Goal: Transaction & Acquisition: Purchase product/service

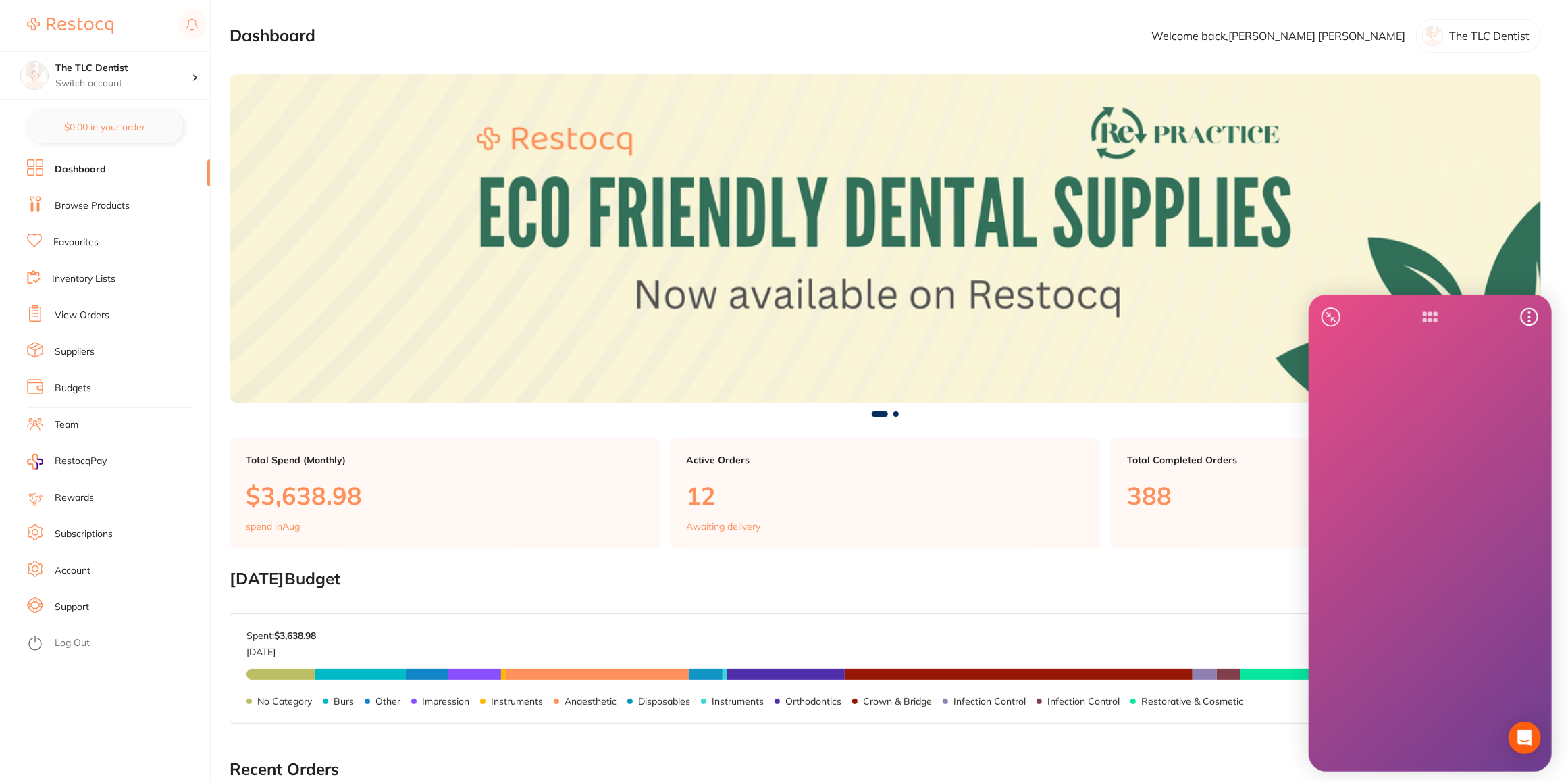
click at [84, 201] on link "Browse Products" at bounding box center [92, 205] width 75 height 14
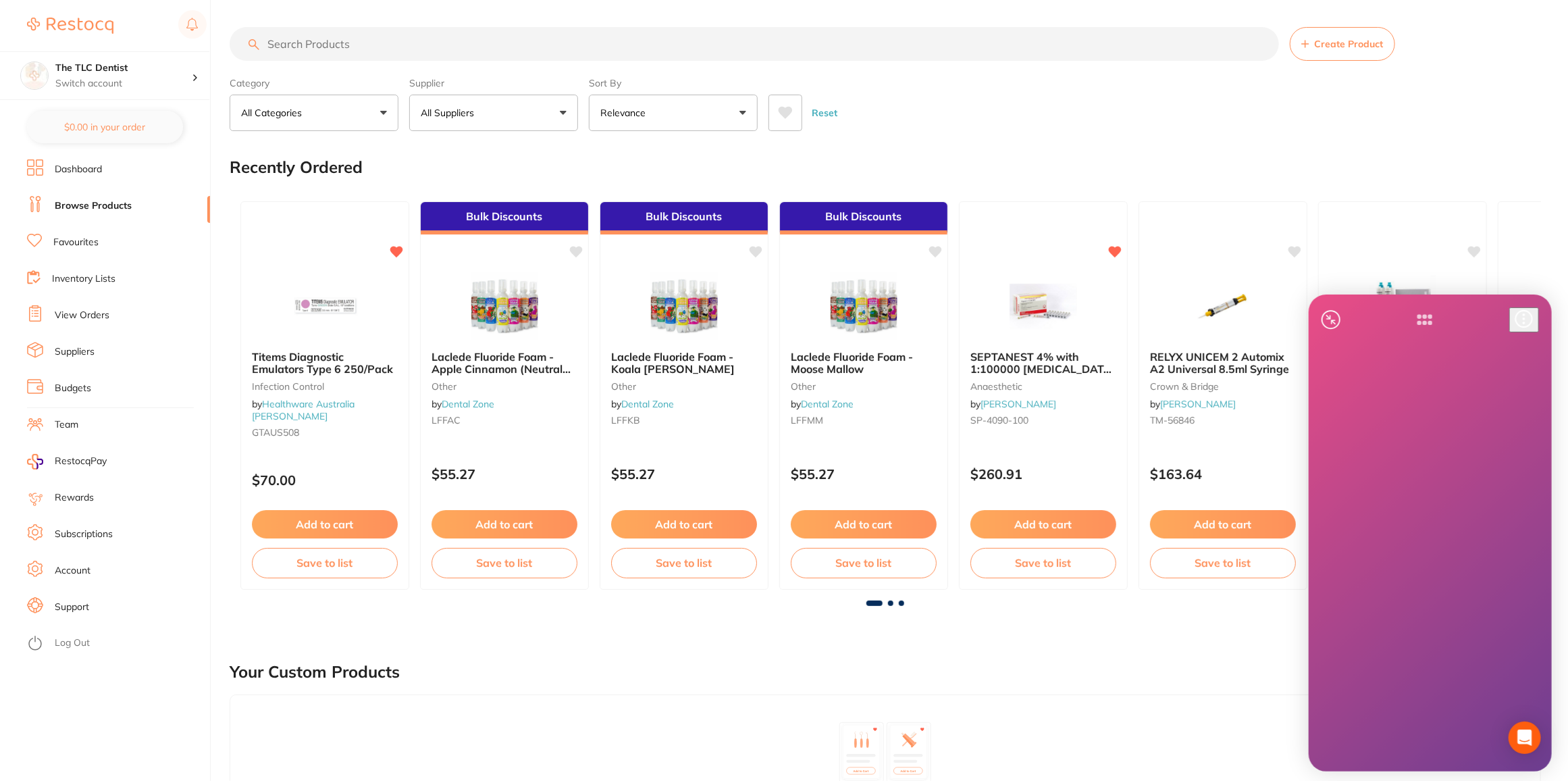
click at [1524, 313] on icon at bounding box center [1524, 318] width 19 height 19
click at [1423, 360] on icon at bounding box center [1413, 369] width 19 height 19
click at [1535, 308] on div at bounding box center [1430, 317] width 239 height 41
click at [1533, 312] on icon at bounding box center [1524, 318] width 19 height 19
click at [1503, 397] on div "Pin to side" at bounding box center [1497, 390] width 84 height 12
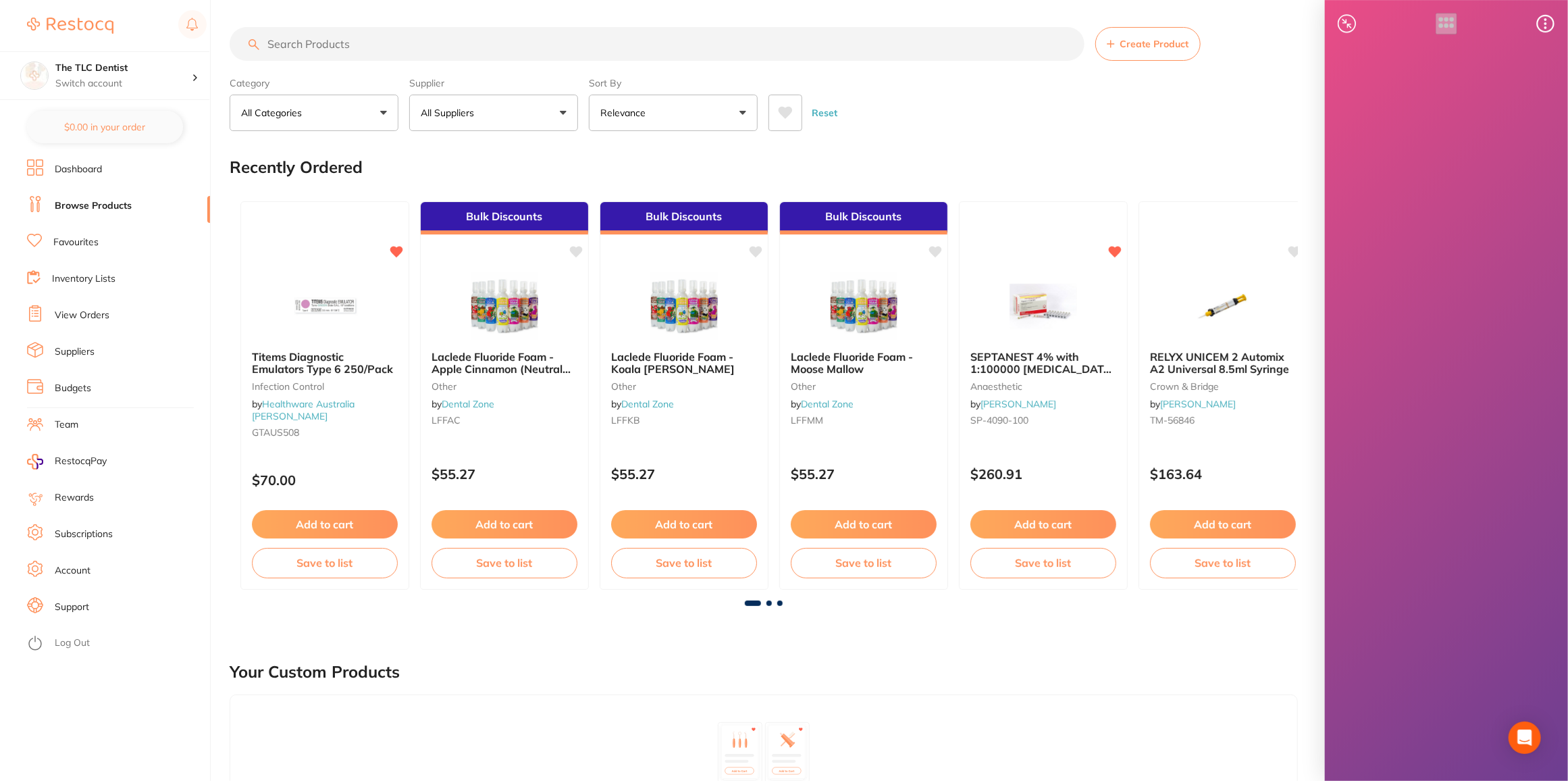
click at [1546, 39] on div at bounding box center [1446, 23] width 239 height 43
click at [1546, 28] on icon at bounding box center [1540, 23] width 19 height 19
click at [1495, 48] on div "Open full version" at bounding box center [1513, 41] width 84 height 12
click at [1543, 20] on icon at bounding box center [1540, 23] width 19 height 19
click at [1517, 49] on div "Open full version" at bounding box center [1513, 41] width 84 height 12
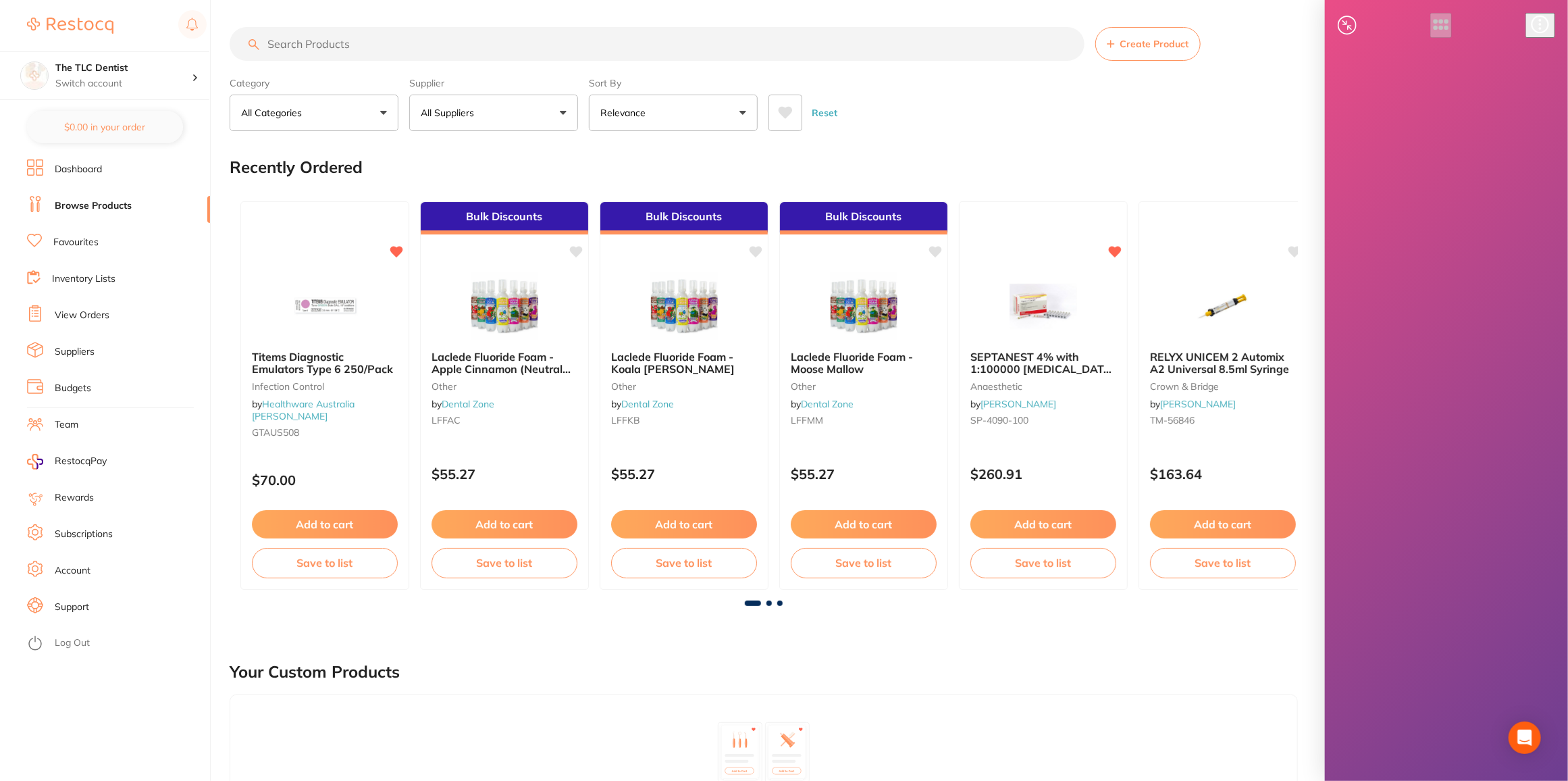
click at [1545, 27] on icon at bounding box center [1540, 23] width 17 height 17
drag, startPoint x: 1492, startPoint y: 141, endPoint x: 1511, endPoint y: 112, distance: 34.7
click at [1511, 112] on ul "Open full version Close extension Unpin Log out" at bounding box center [1500, 77] width 111 height 106
click at [1539, 28] on icon at bounding box center [1540, 23] width 17 height 17
click at [1489, 103] on div "Unpin" at bounding box center [1513, 95] width 84 height 12
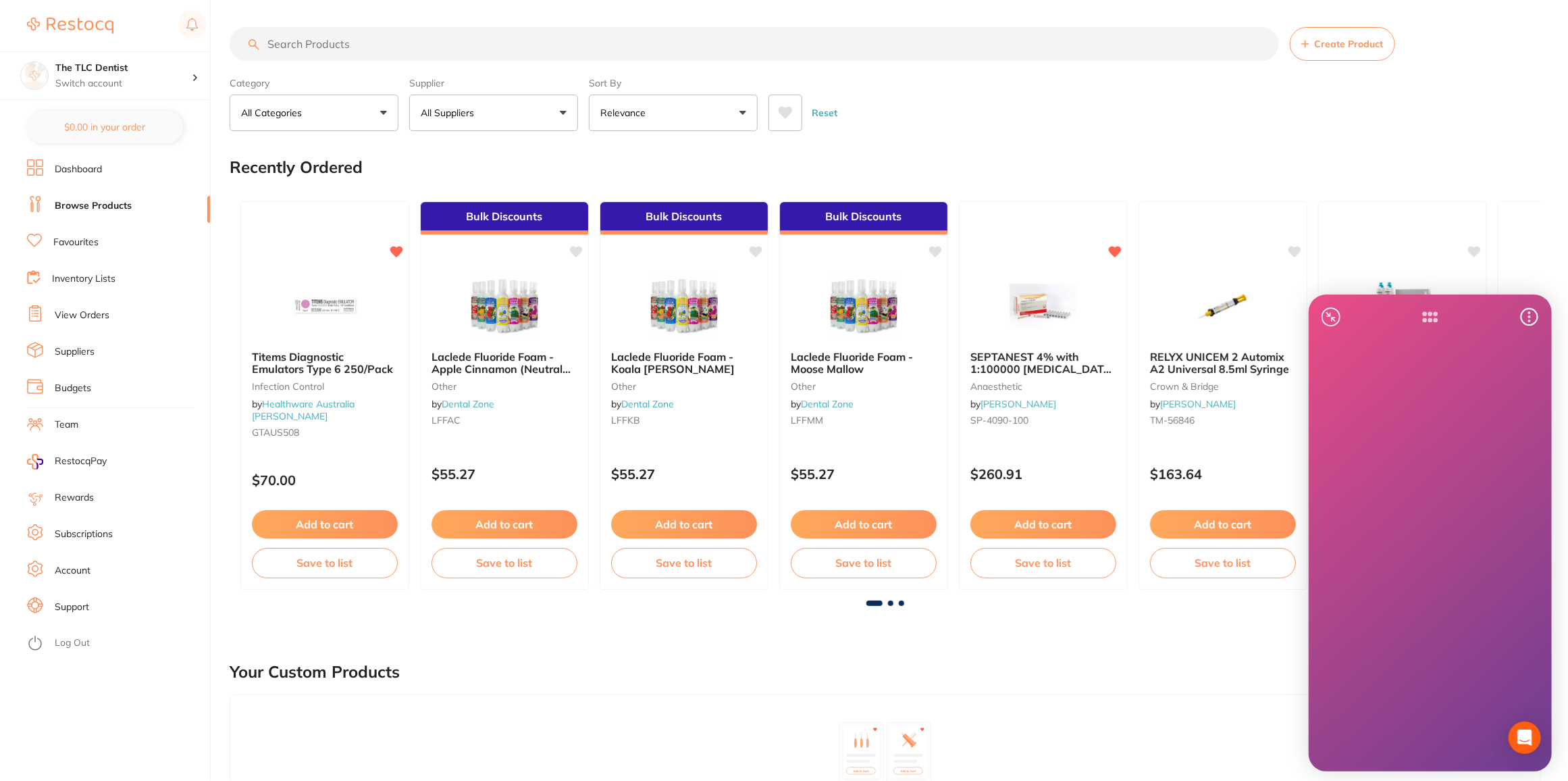
click at [1525, 312] on icon at bounding box center [1529, 316] width 19 height 19
click at [1496, 365] on li "Close extension" at bounding box center [1497, 358] width 84 height 27
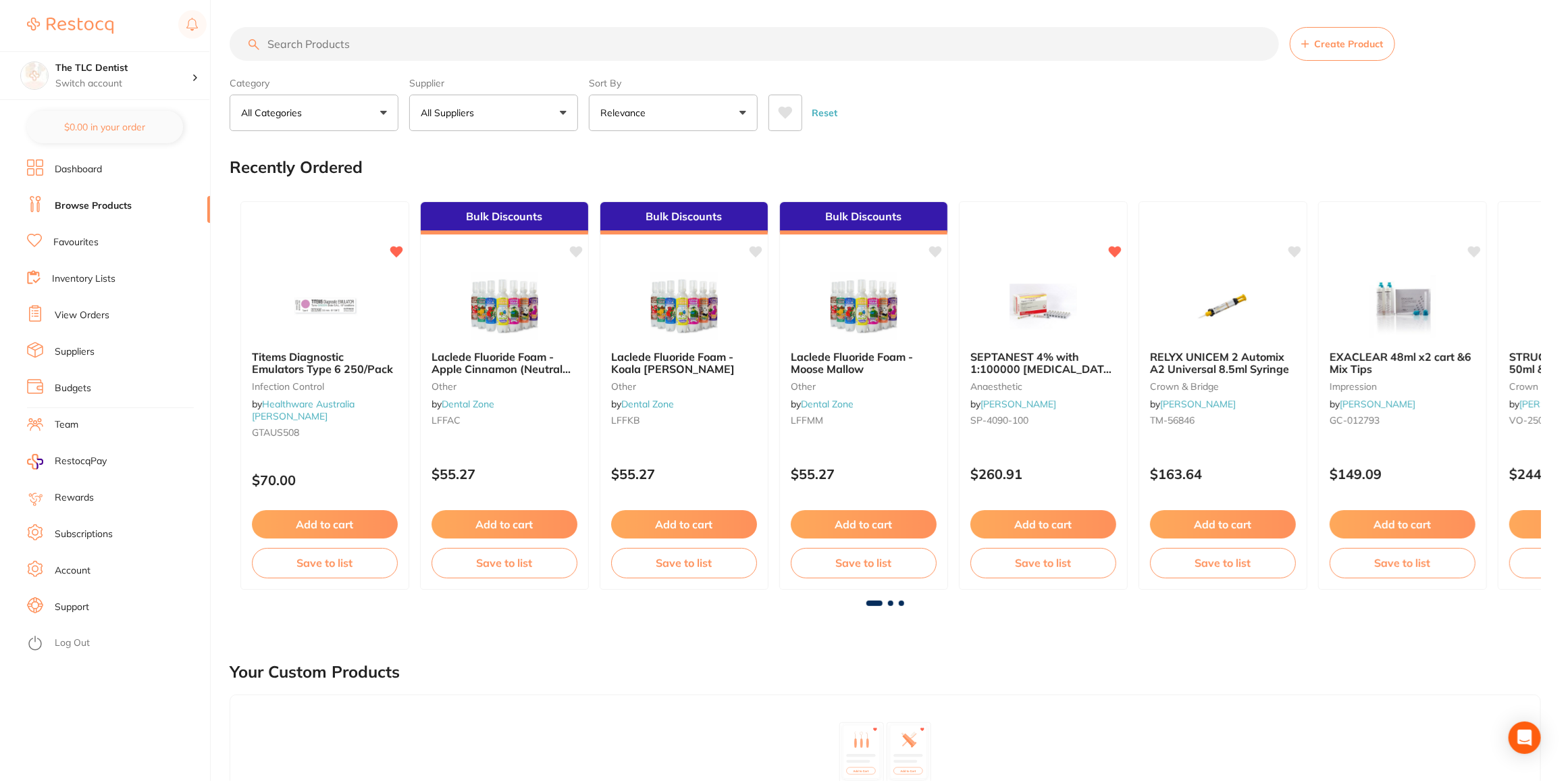
drag, startPoint x: 353, startPoint y: 65, endPoint x: 359, endPoint y: 54, distance: 12.5
click at [355, 63] on section "Create Product Category All Categories All Categories 3D Printing anaesthetic a…" at bounding box center [885, 78] width 1311 height 104
click at [360, 50] on input "search" at bounding box center [754, 43] width 1049 height 33
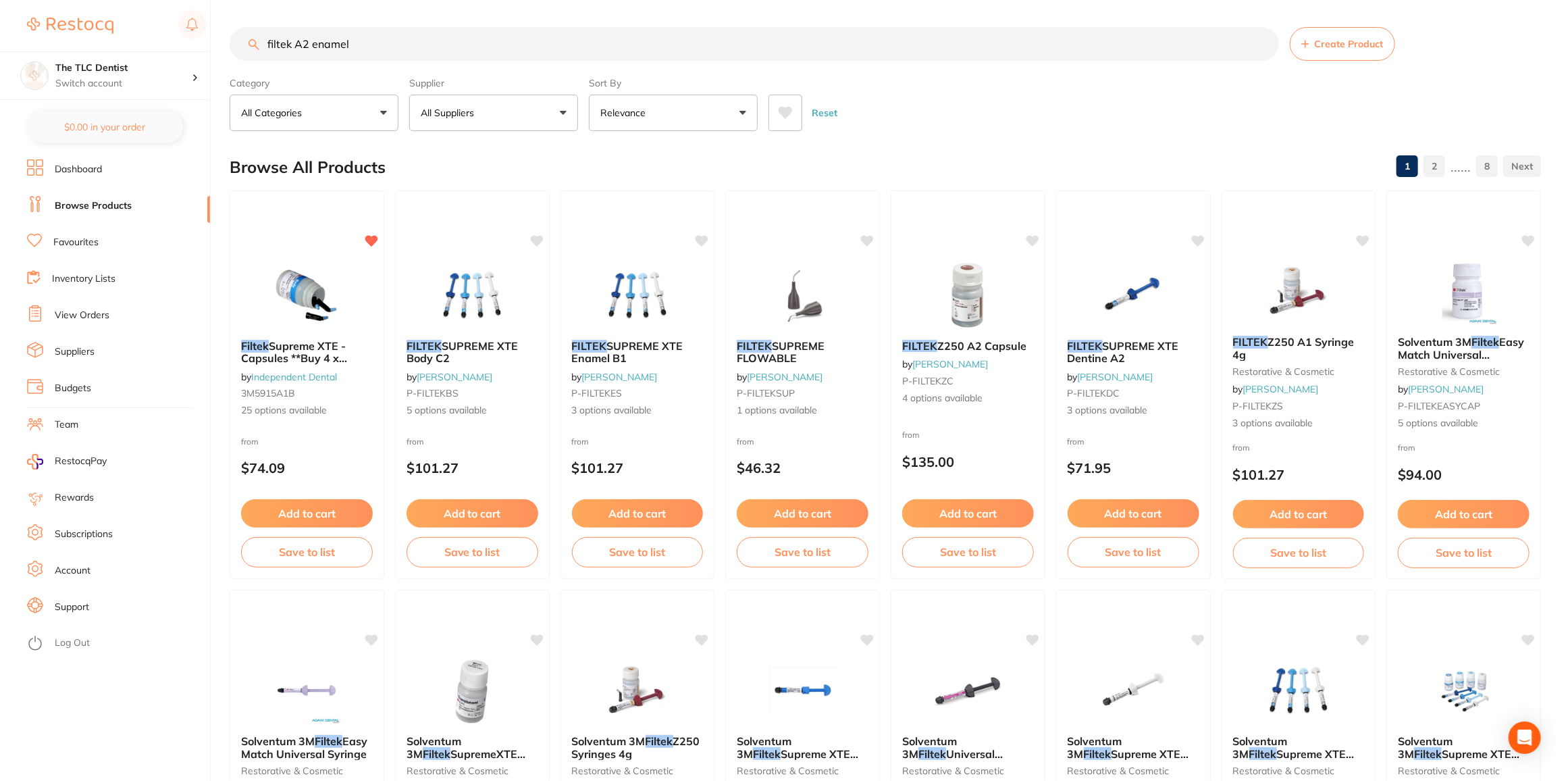
type input "filtek A2 enamel"
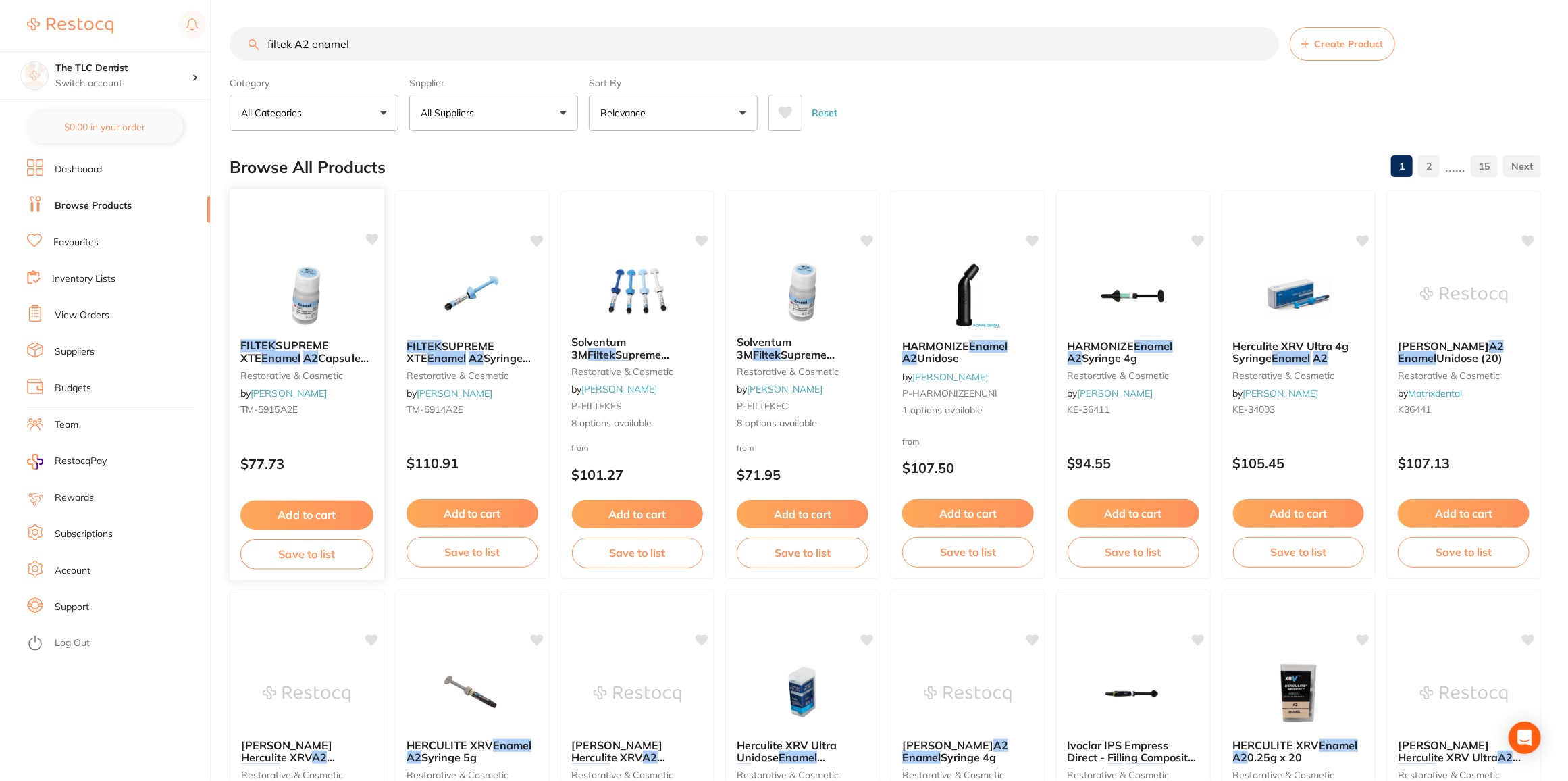
click at [309, 287] on img at bounding box center [307, 295] width 88 height 68
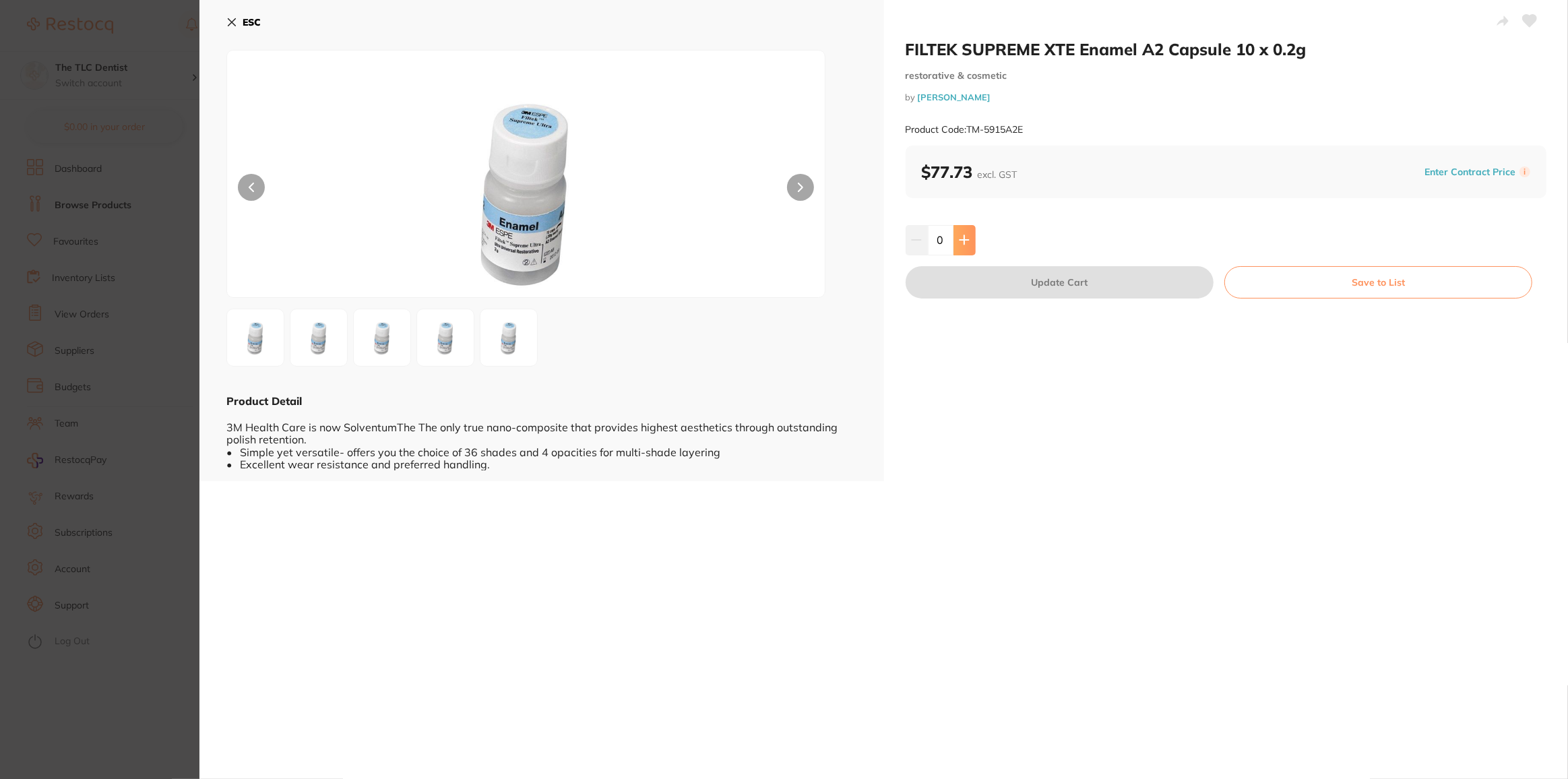
click at [961, 249] on button at bounding box center [964, 239] width 22 height 30
type input "1"
click at [990, 279] on button "Update Cart" at bounding box center [1059, 282] width 308 height 32
checkbox input "false"
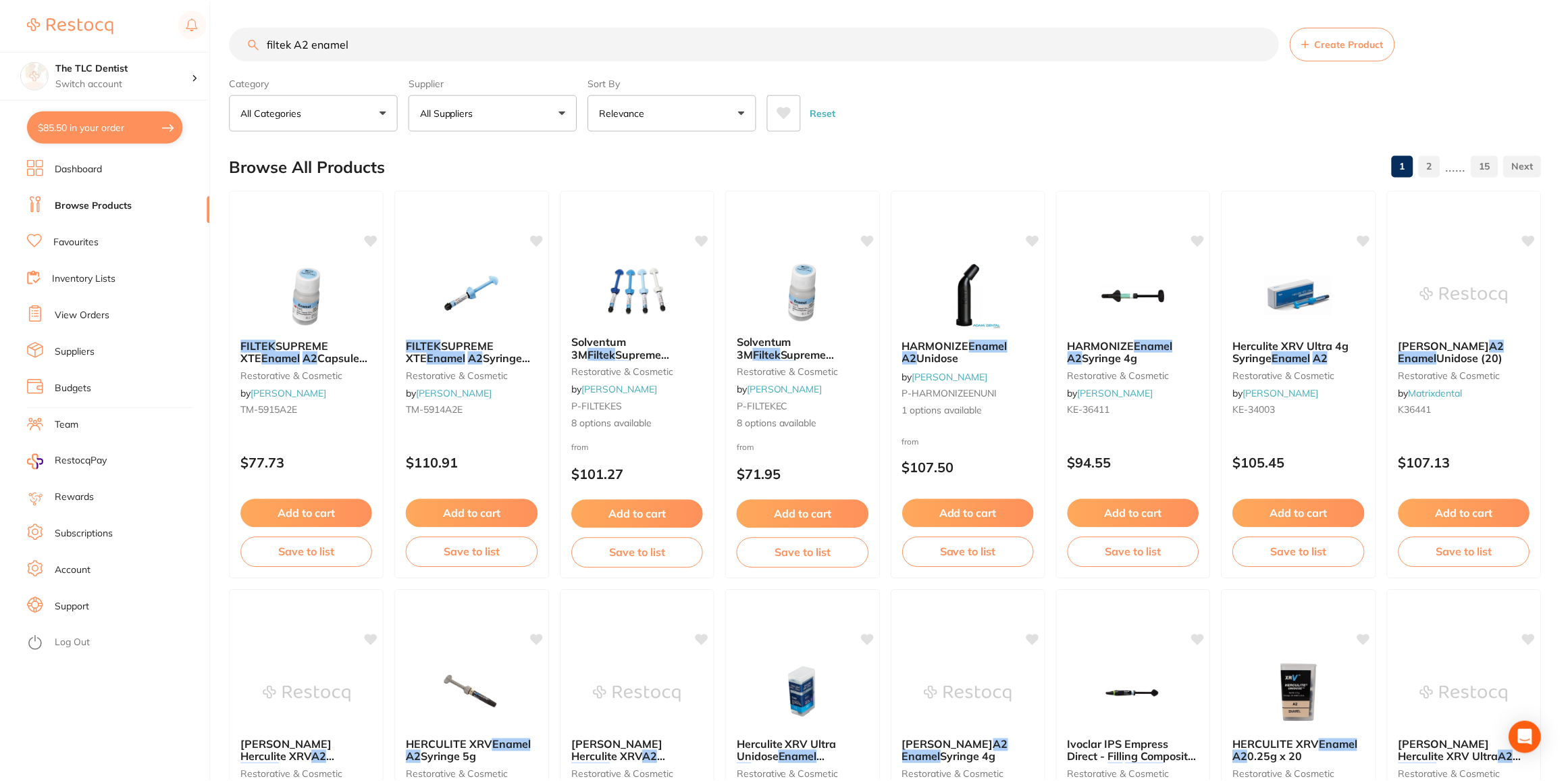
scroll to position [2, 0]
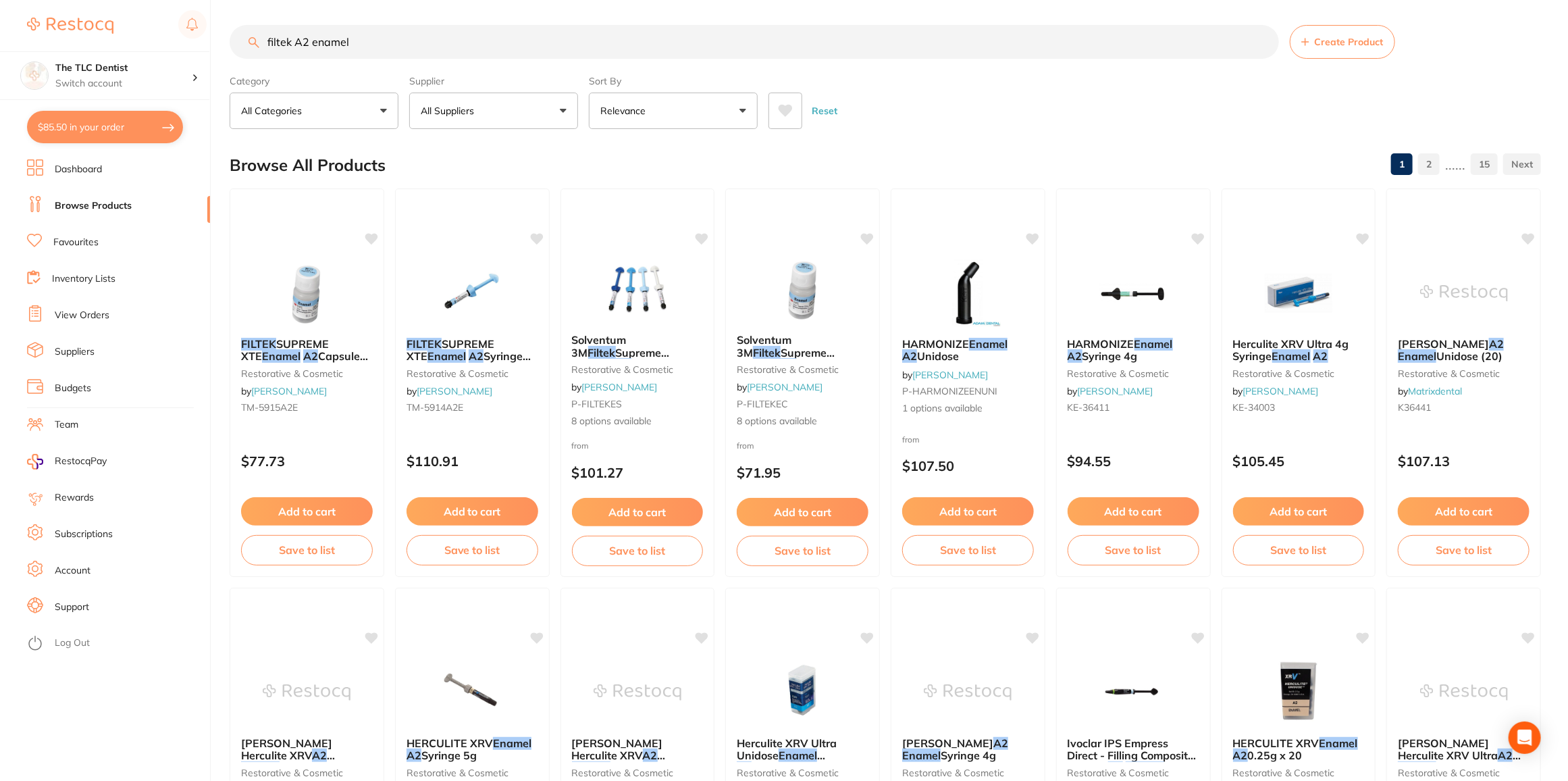
drag, startPoint x: 310, startPoint y: 40, endPoint x: 302, endPoint y: 40, distance: 8.0
click at [304, 41] on input "filtek A2 enamel" at bounding box center [754, 41] width 1049 height 33
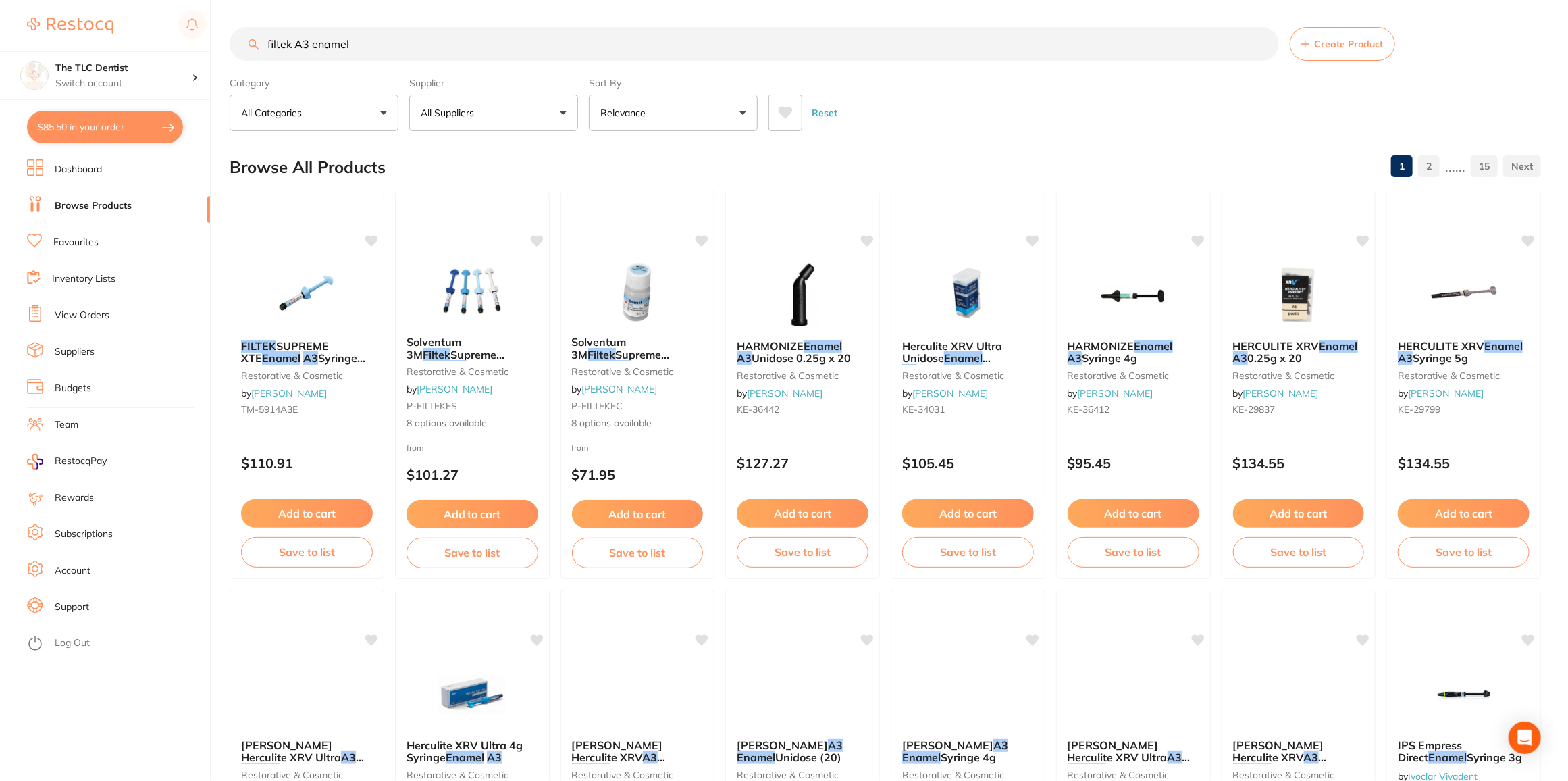
type input "filtek A3 enamel"
click at [636, 325] on div "Solventum 3M Filtek Supreme XTE Enamel Capsules 0.2g x 10 restorative & cosmeti…" at bounding box center [638, 384] width 155 height 117
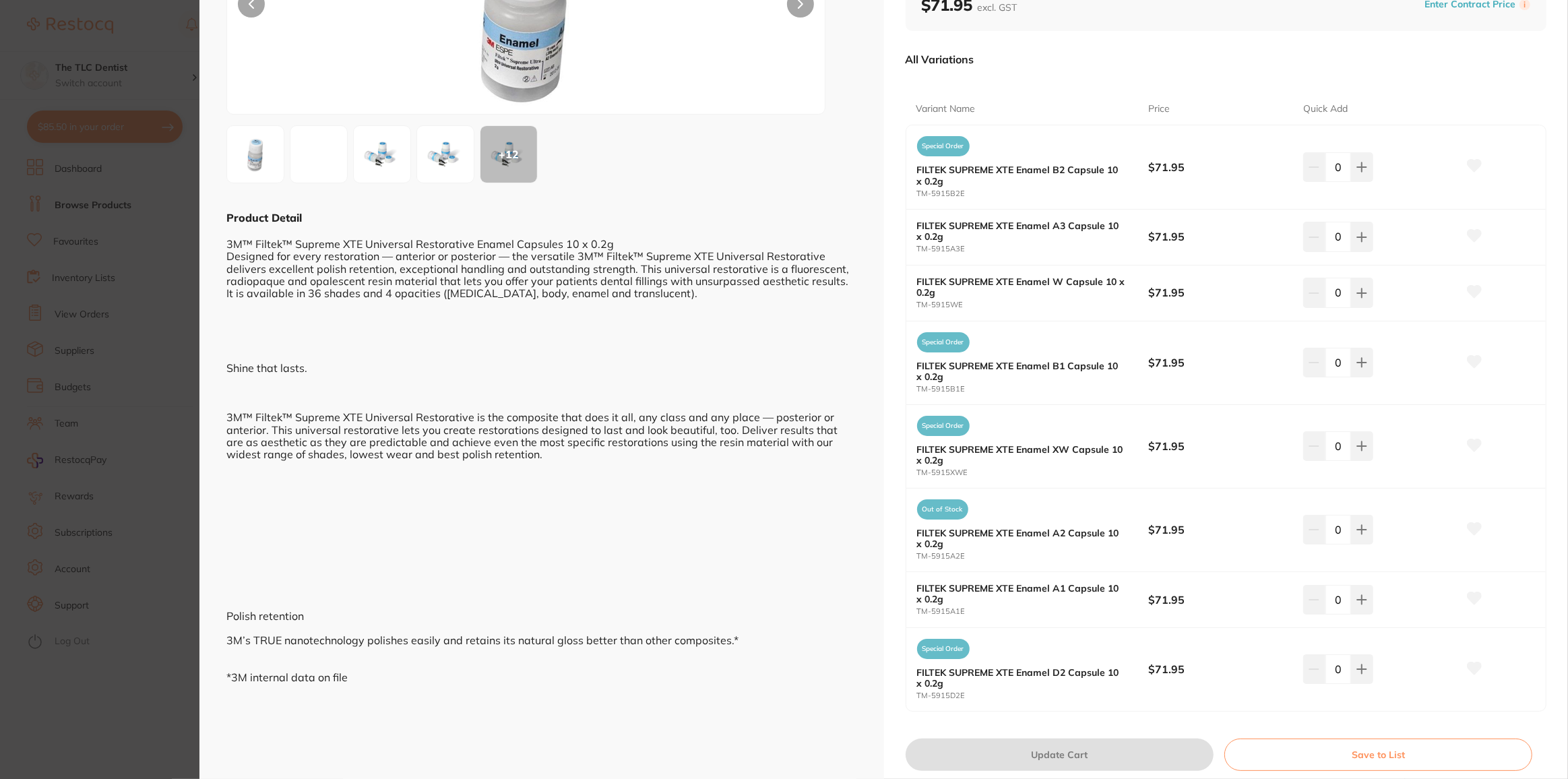
scroll to position [122, 0]
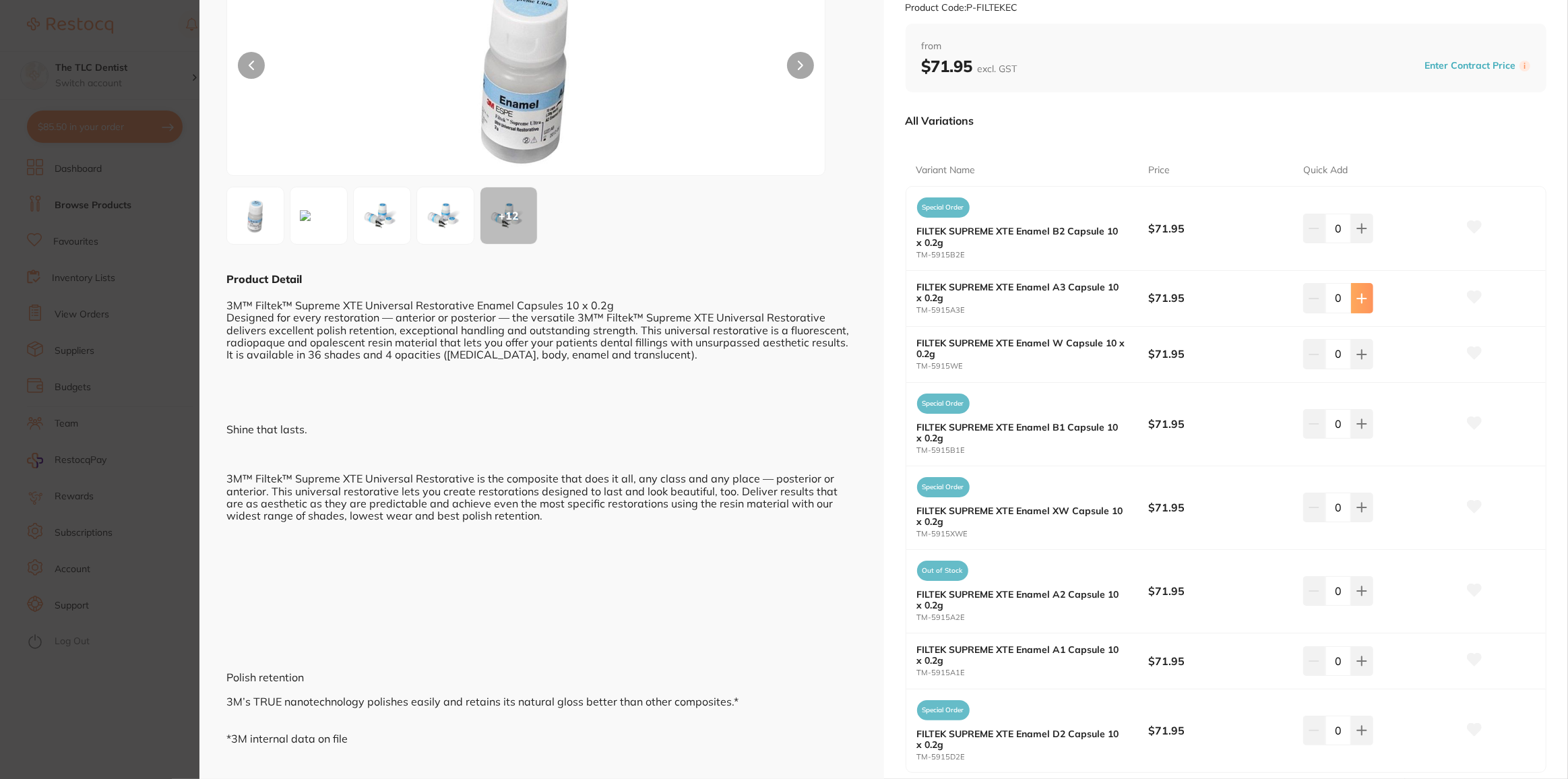
click at [1366, 243] on button at bounding box center [1362, 228] width 22 height 30
type input "1"
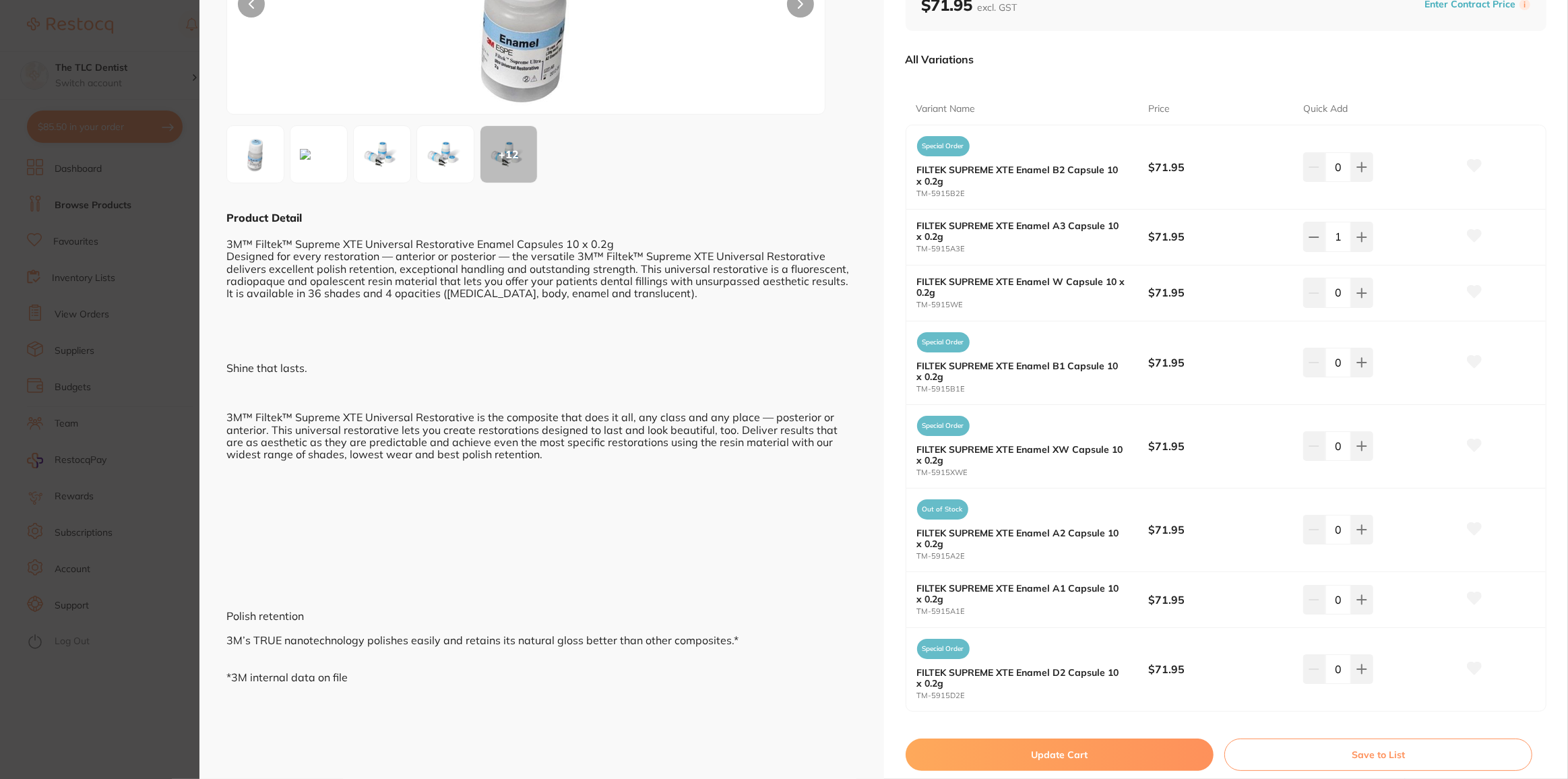
scroll to position [244, 0]
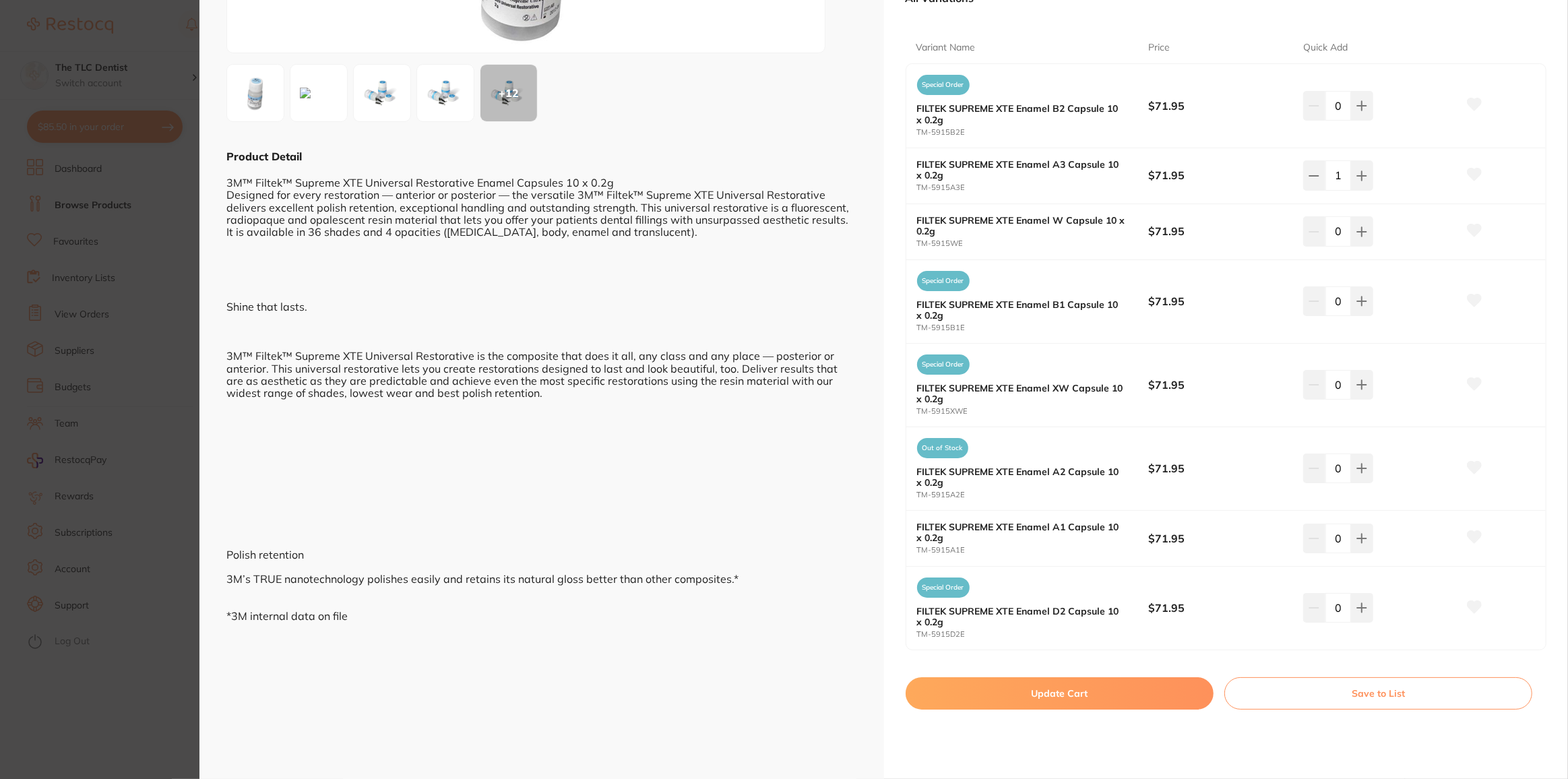
click at [1044, 697] on button "Update Cart" at bounding box center [1059, 694] width 308 height 32
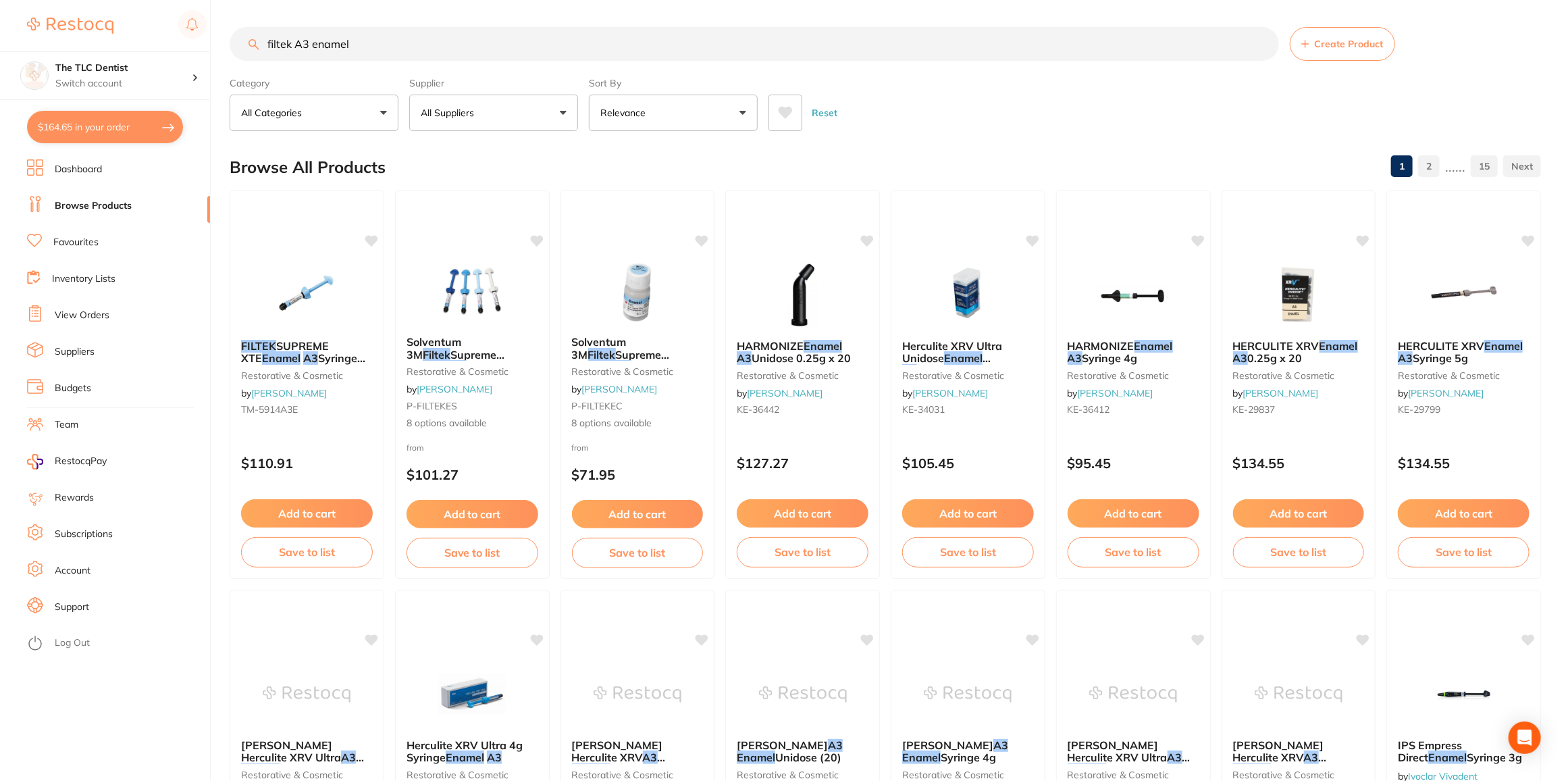
click at [112, 125] on button "$164.65 in your order" at bounding box center [104, 127] width 156 height 32
checkbox input "true"
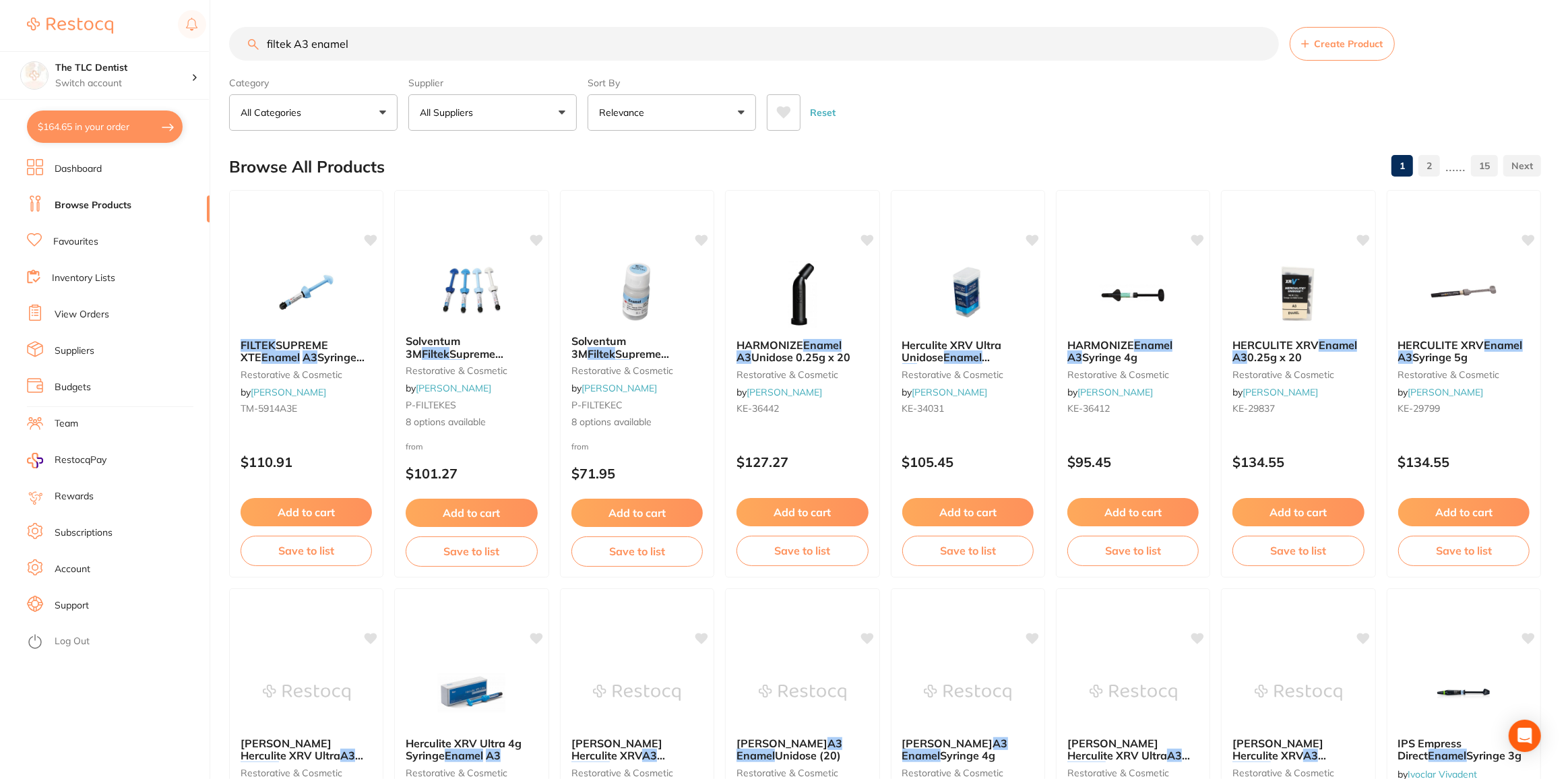
checkbox input "true"
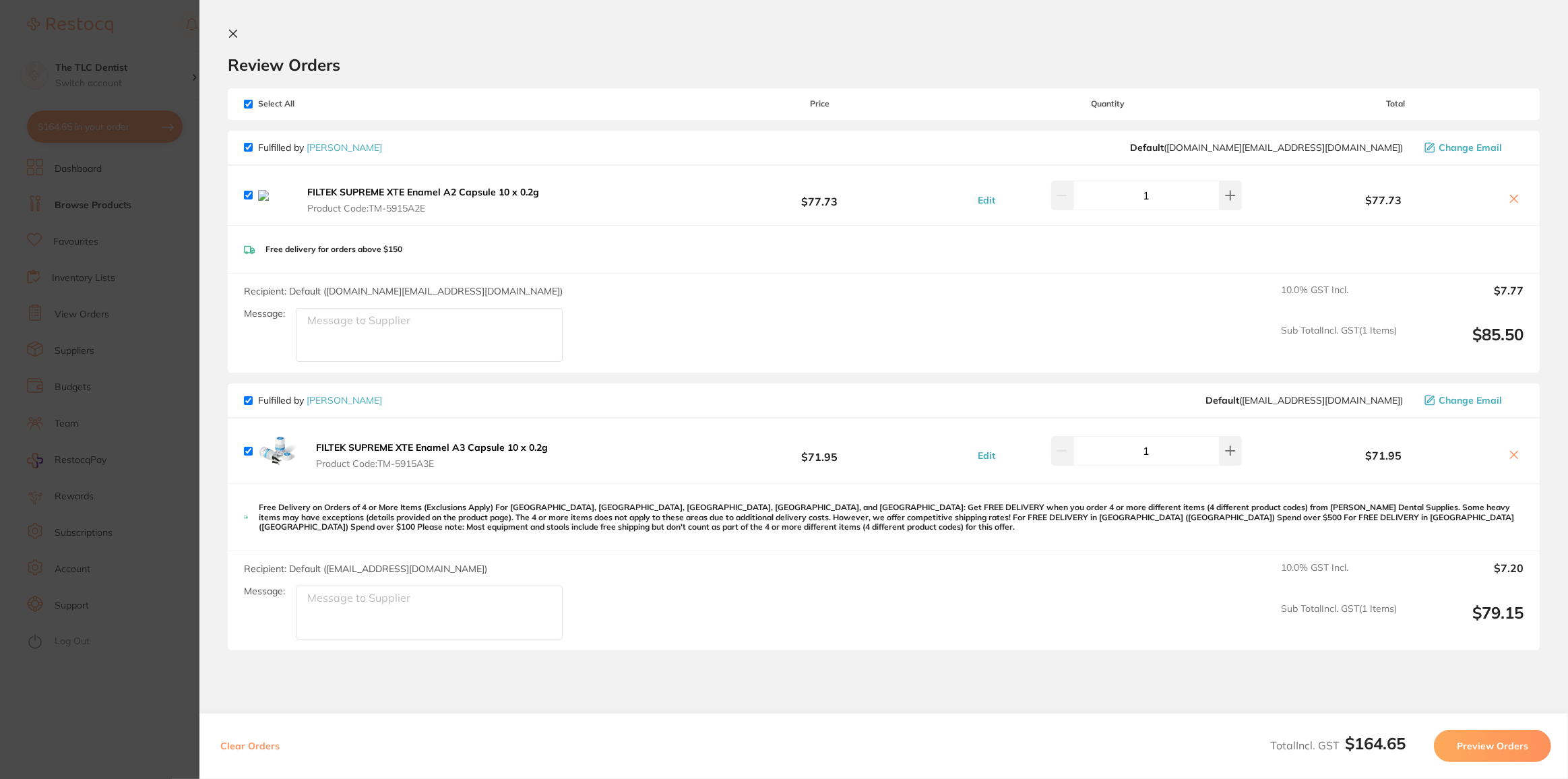
click at [476, 454] on b "FILTEK SUPREME XTE Enamel A3 Capsule 10 x 0.2g" at bounding box center [432, 447] width 232 height 12
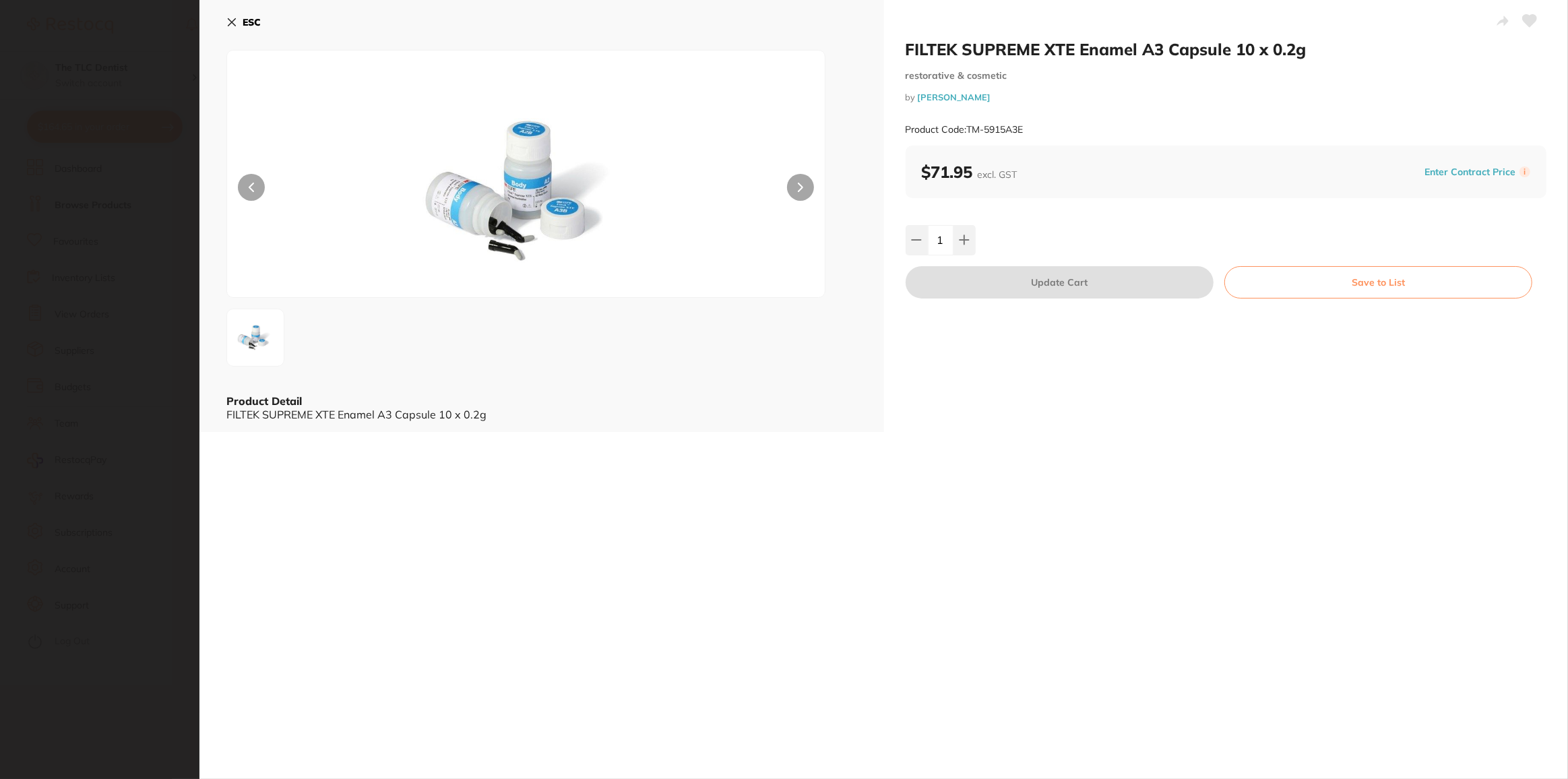
drag, startPoint x: 170, startPoint y: 465, endPoint x: 215, endPoint y: 138, distance: 330.1
click at [170, 465] on section "FILTEK SUPREME XTE Enamel A3 Capsule 10 x 0.2g restorative & cosmetic by [PERSO…" at bounding box center [784, 389] width 1568 height 779
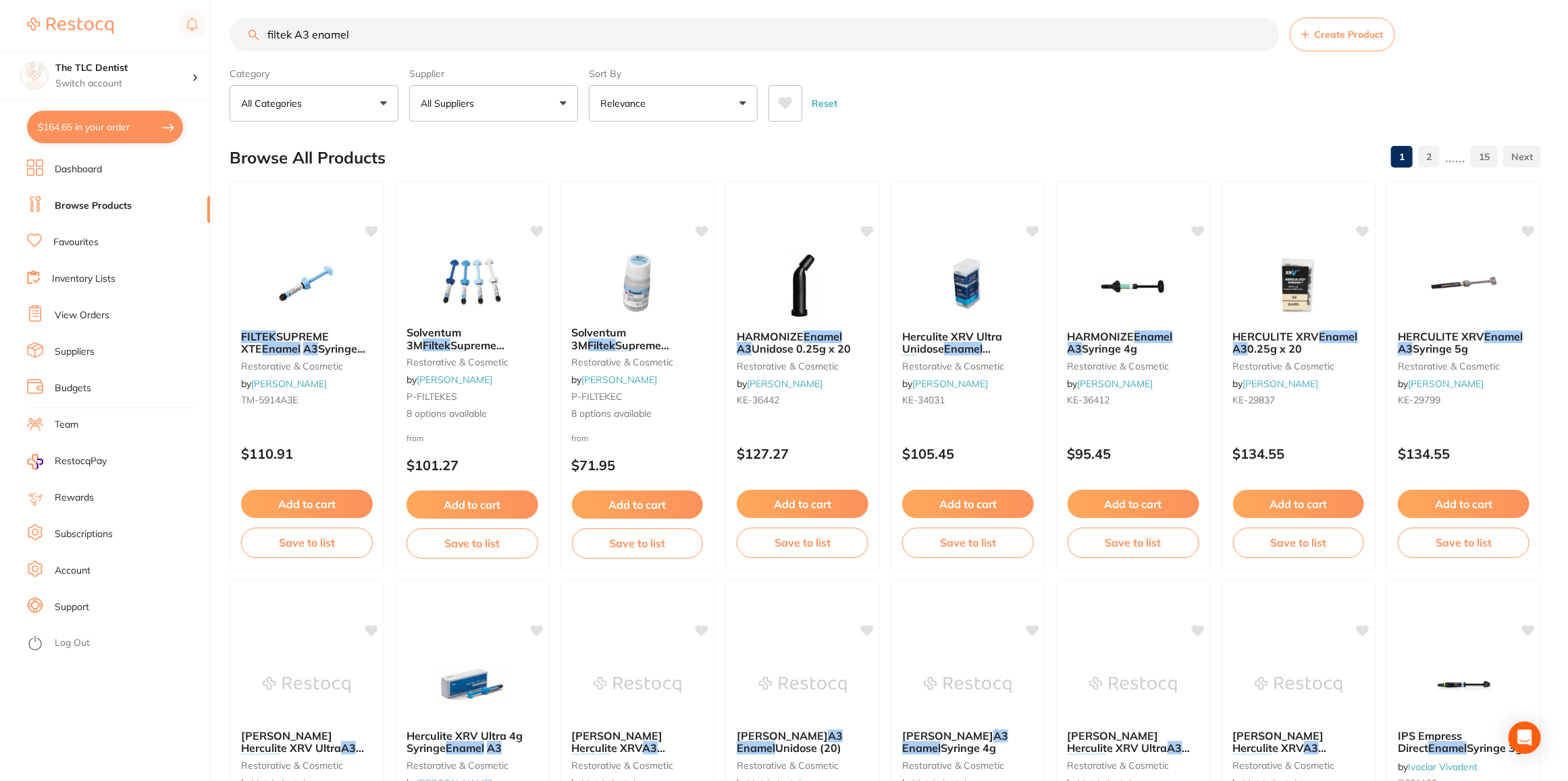
click at [368, 32] on input "filtek A3 enamel" at bounding box center [754, 33] width 1049 height 33
click at [304, 32] on input "filtek A3 enamel" at bounding box center [754, 33] width 1049 height 33
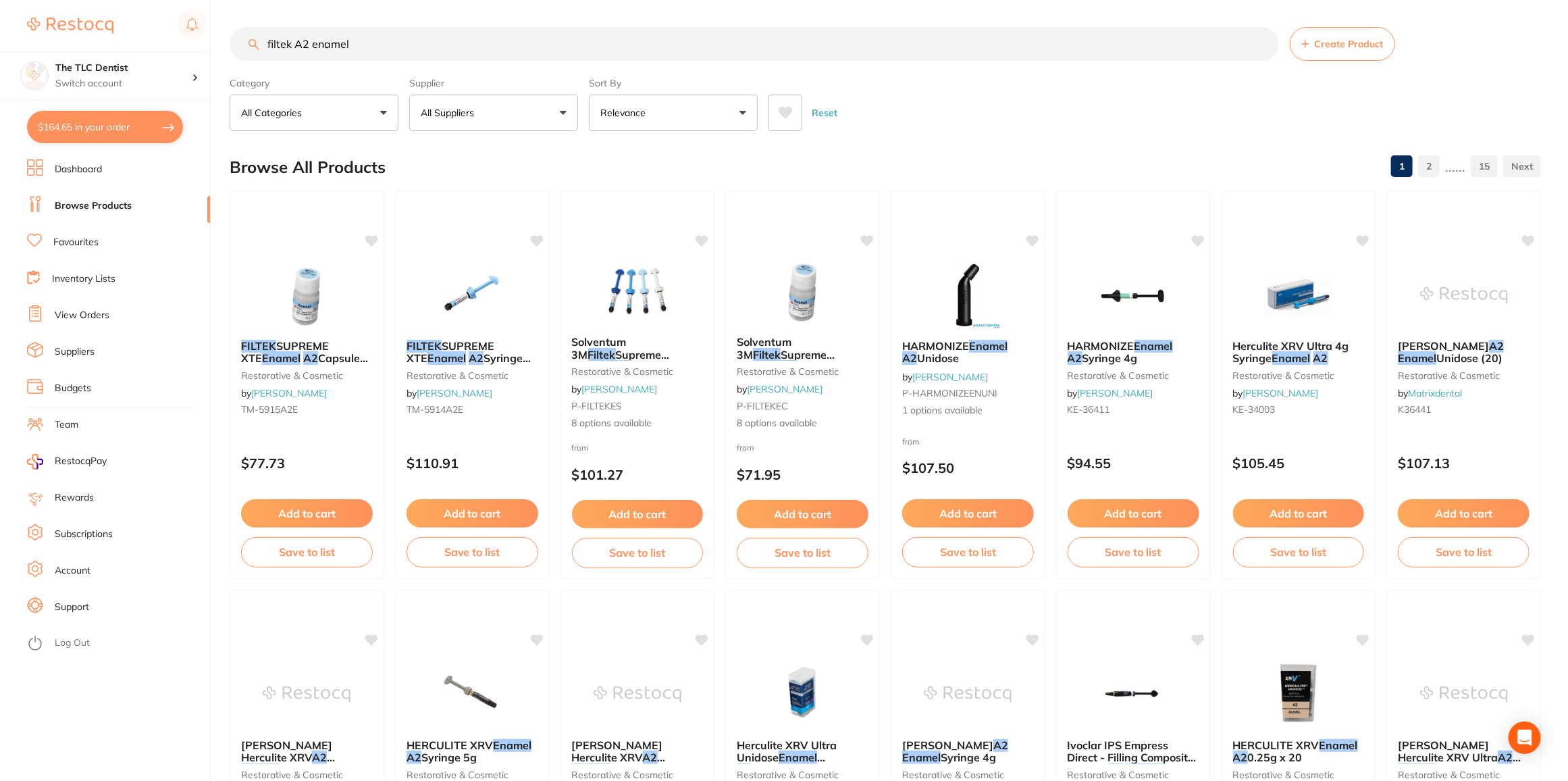
click at [657, 104] on button "Relevance" at bounding box center [673, 113] width 168 height 36
click at [639, 185] on p "Lowest Price" at bounding box center [638, 190] width 65 height 12
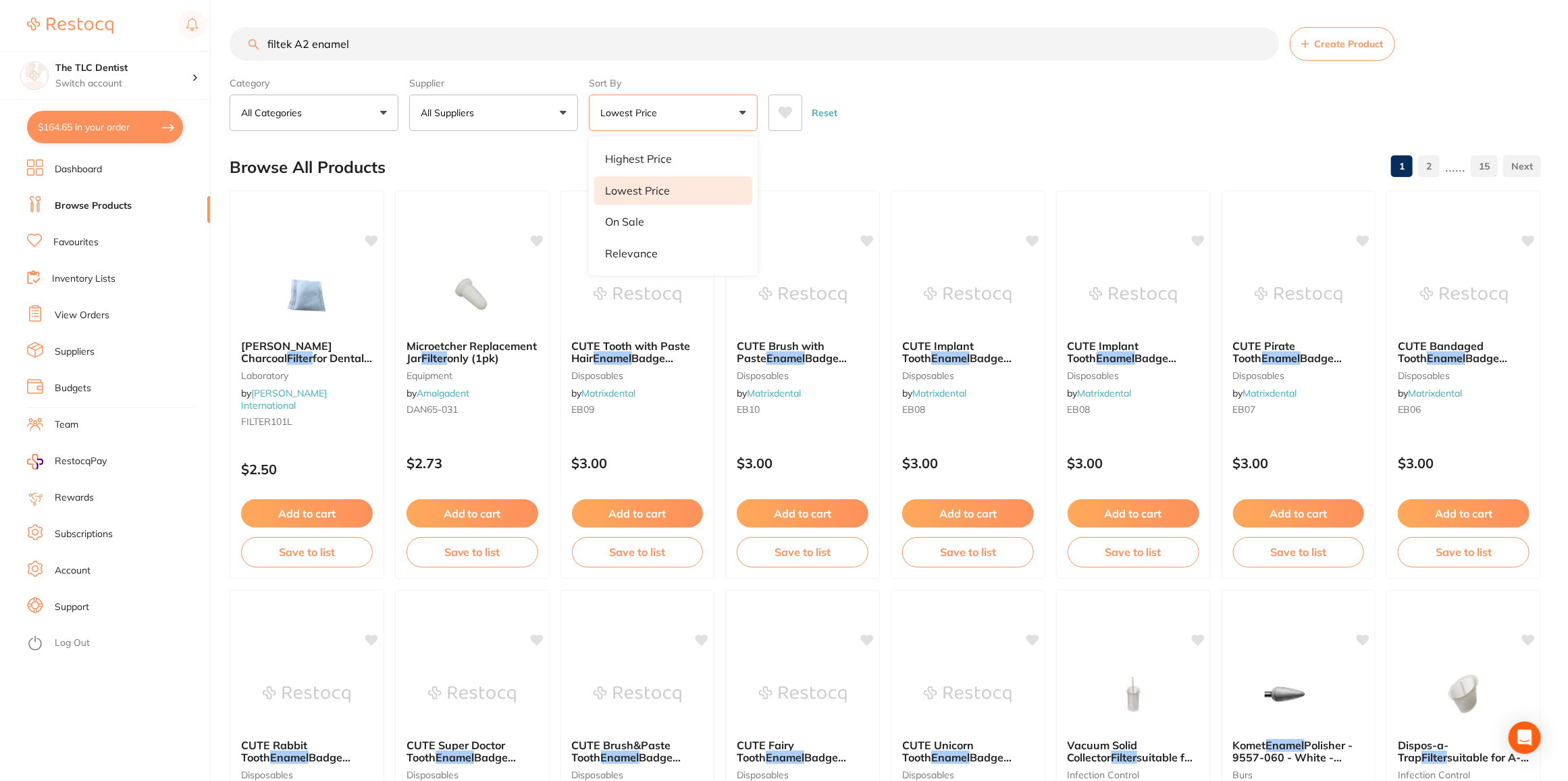
click at [531, 117] on button "All Suppliers" at bounding box center [493, 113] width 168 height 36
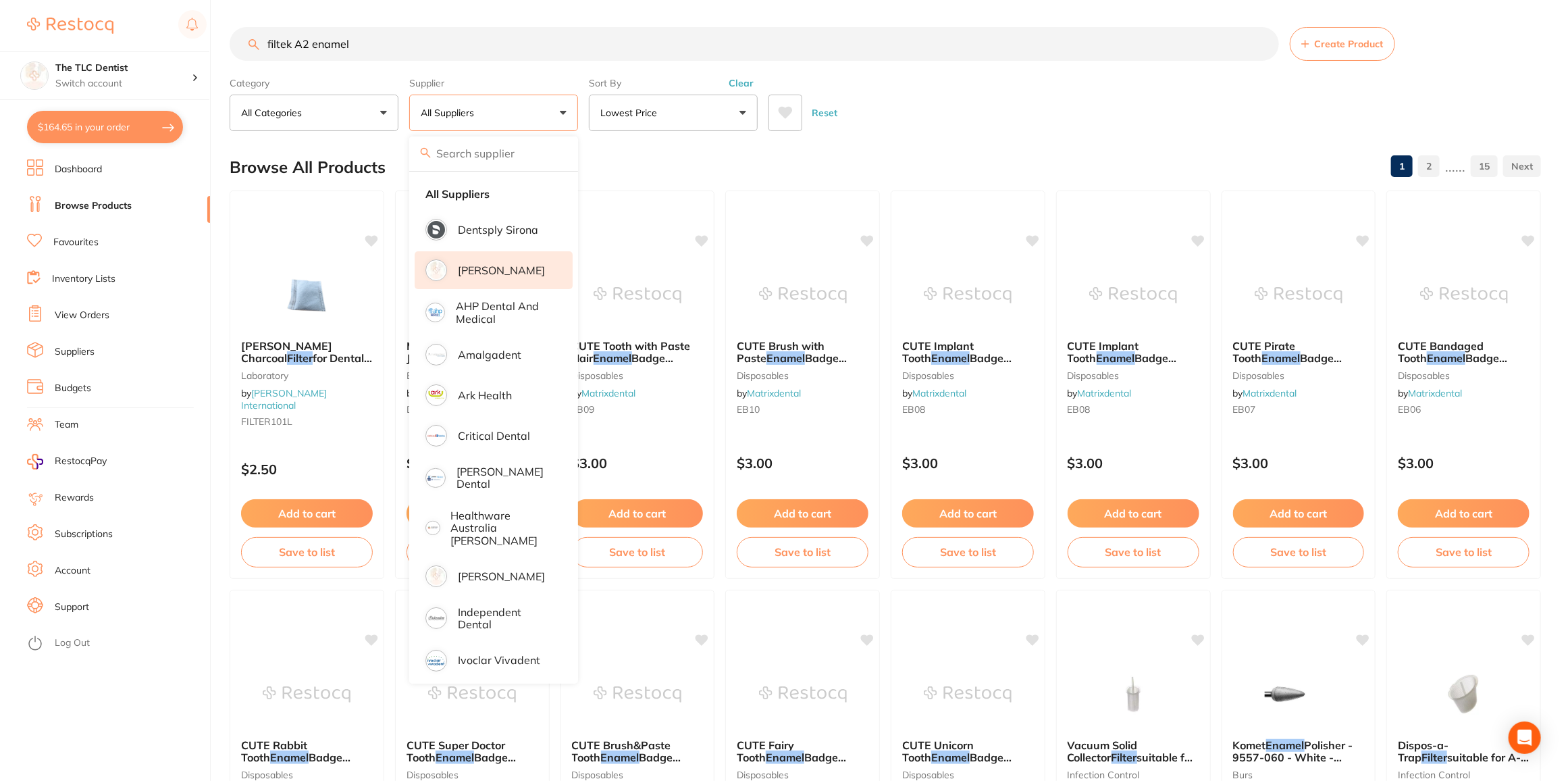
click at [478, 267] on p "[PERSON_NAME]" at bounding box center [501, 269] width 87 height 12
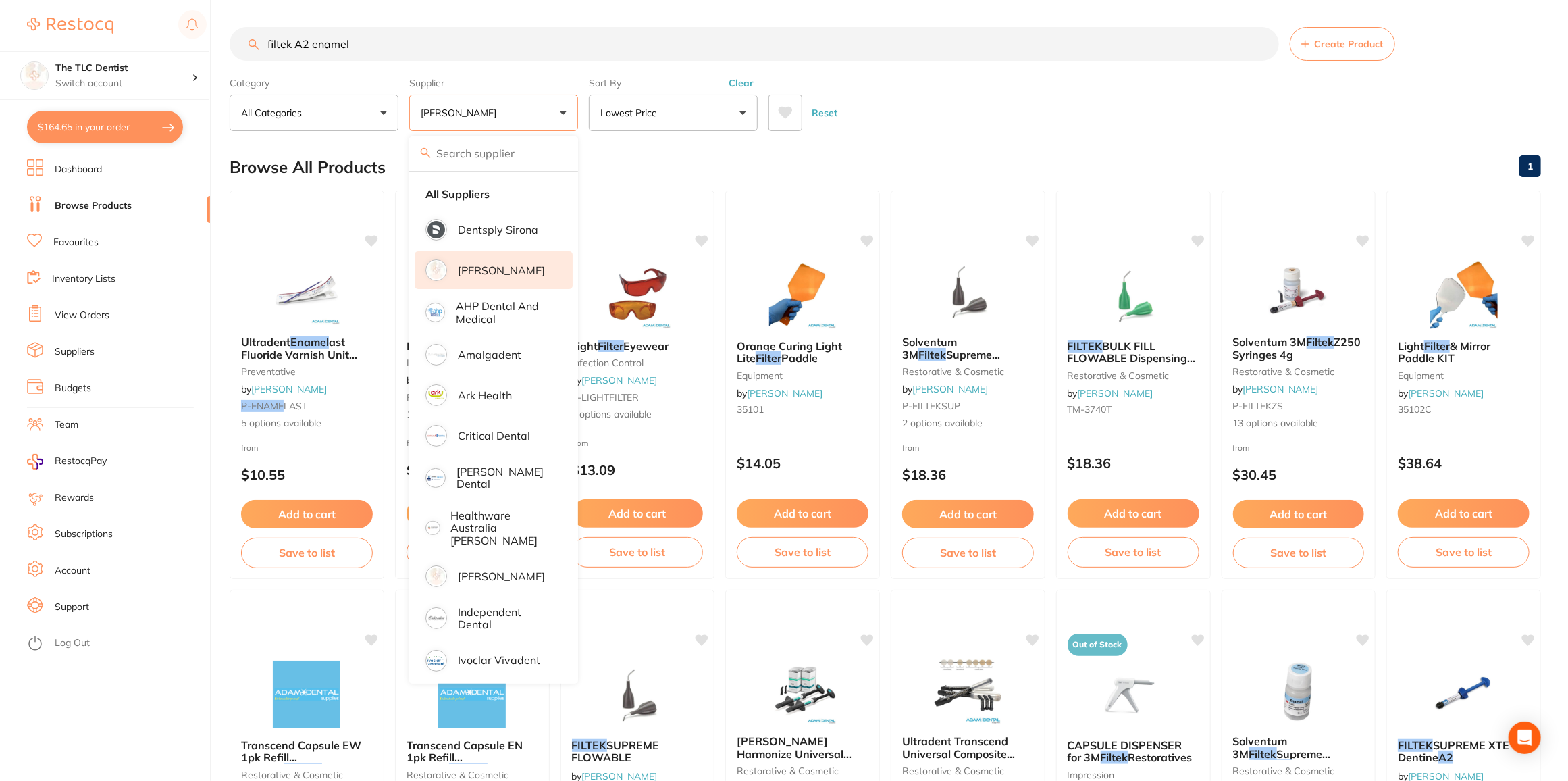
click at [210, 586] on section "The TLC Dentist Switch account The TLC Dentist $164.65 in your order Dashboard …" at bounding box center [105, 390] width 211 height 781
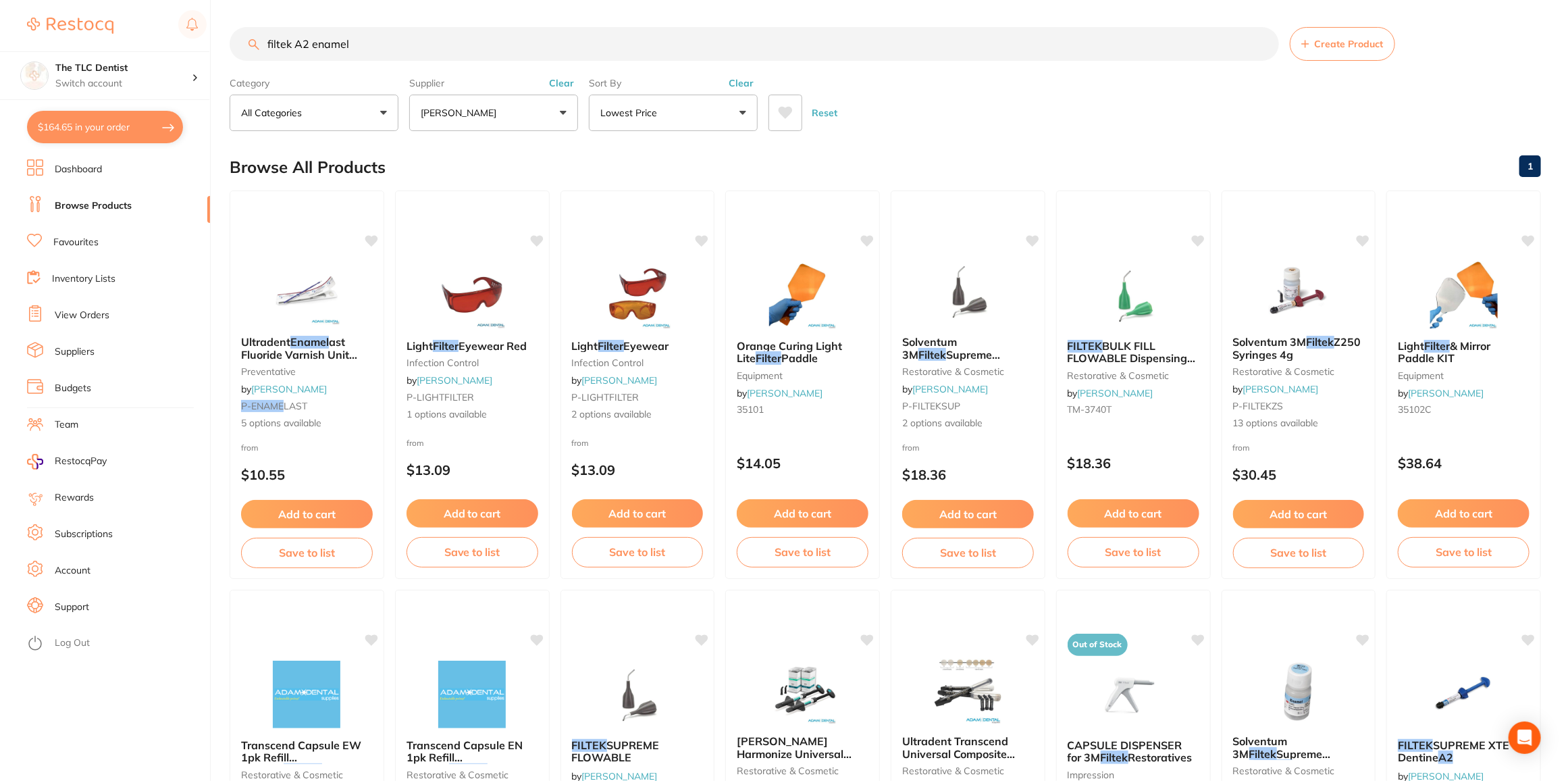
drag, startPoint x: 297, startPoint y: 45, endPoint x: 320, endPoint y: 1, distance: 49.6
click at [296, 44] on input "filtek A2 enamel" at bounding box center [754, 43] width 1049 height 33
type input "filtek xte A2 enamel"
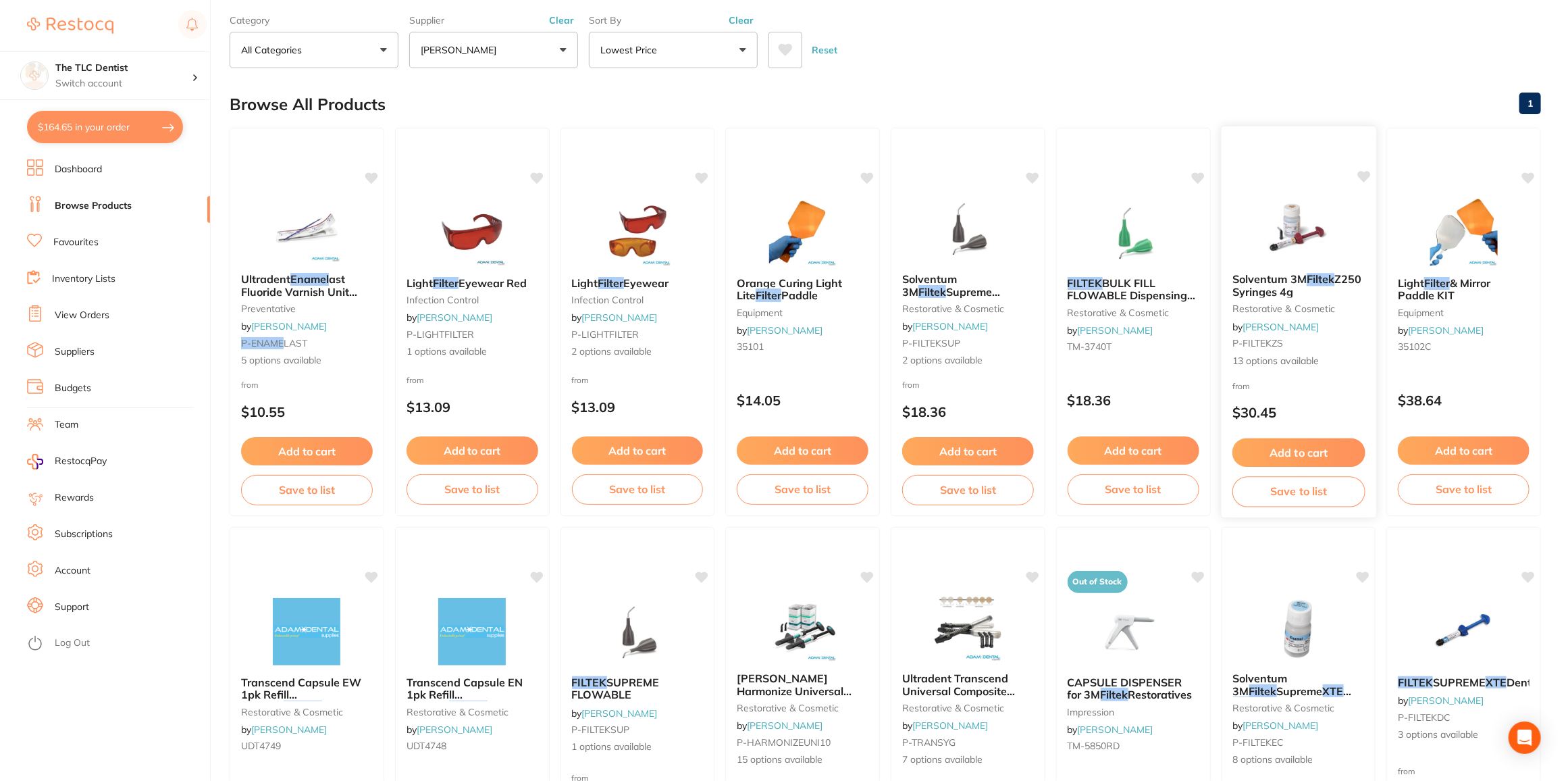
scroll to position [123, 0]
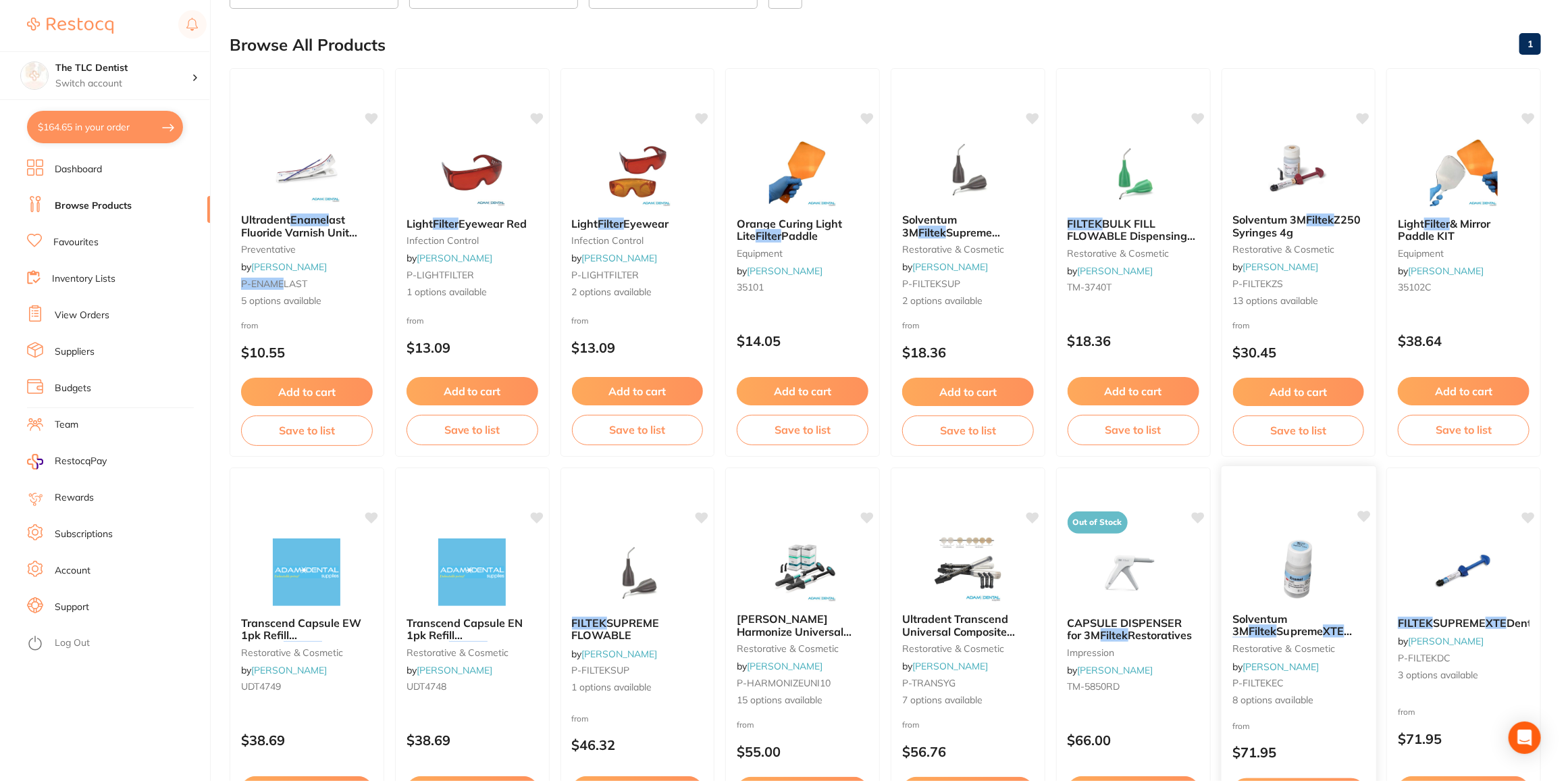
click at [1344, 625] on span at bounding box center [1344, 631] width 0 height 14
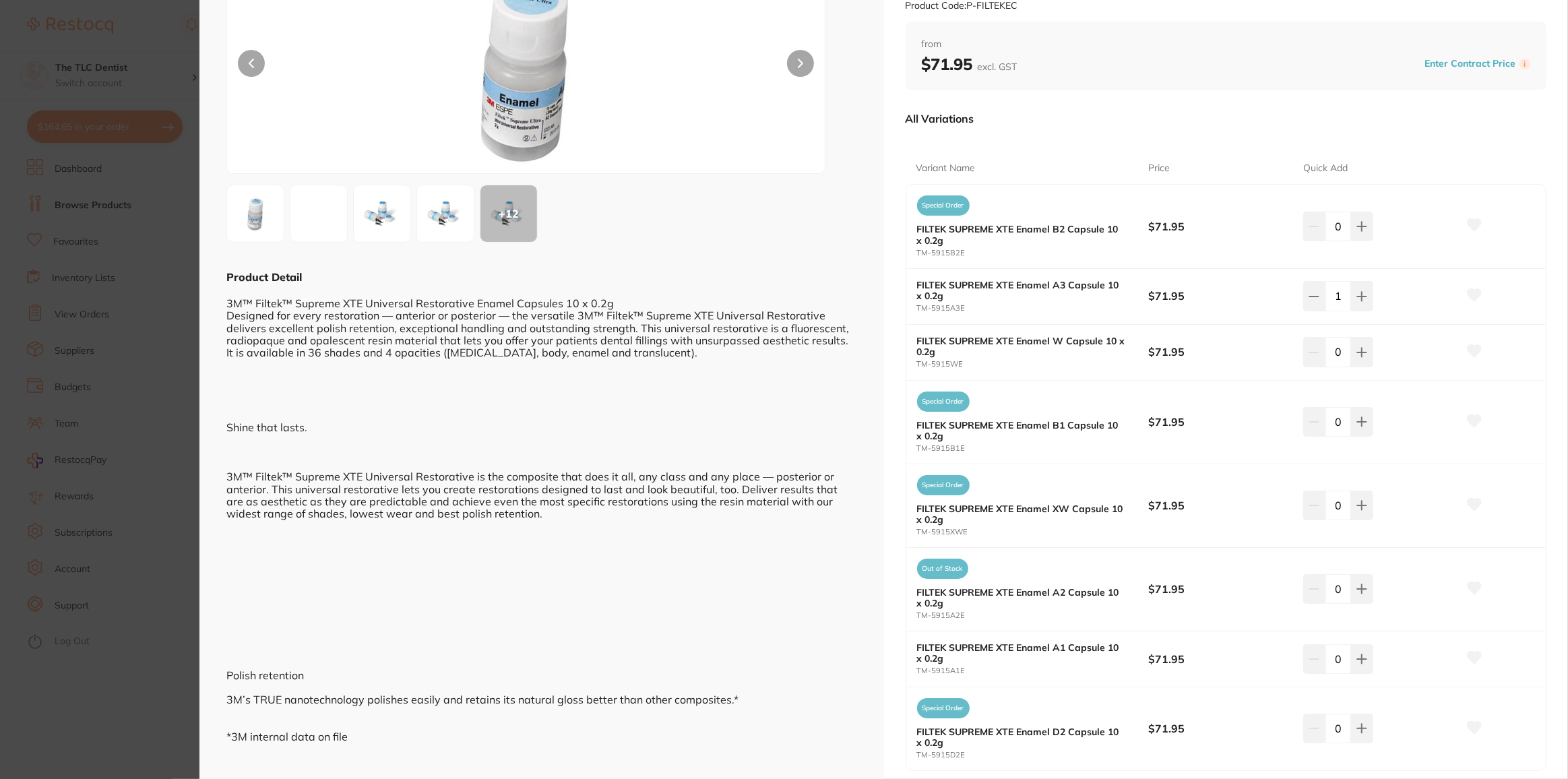
scroll to position [183, 0]
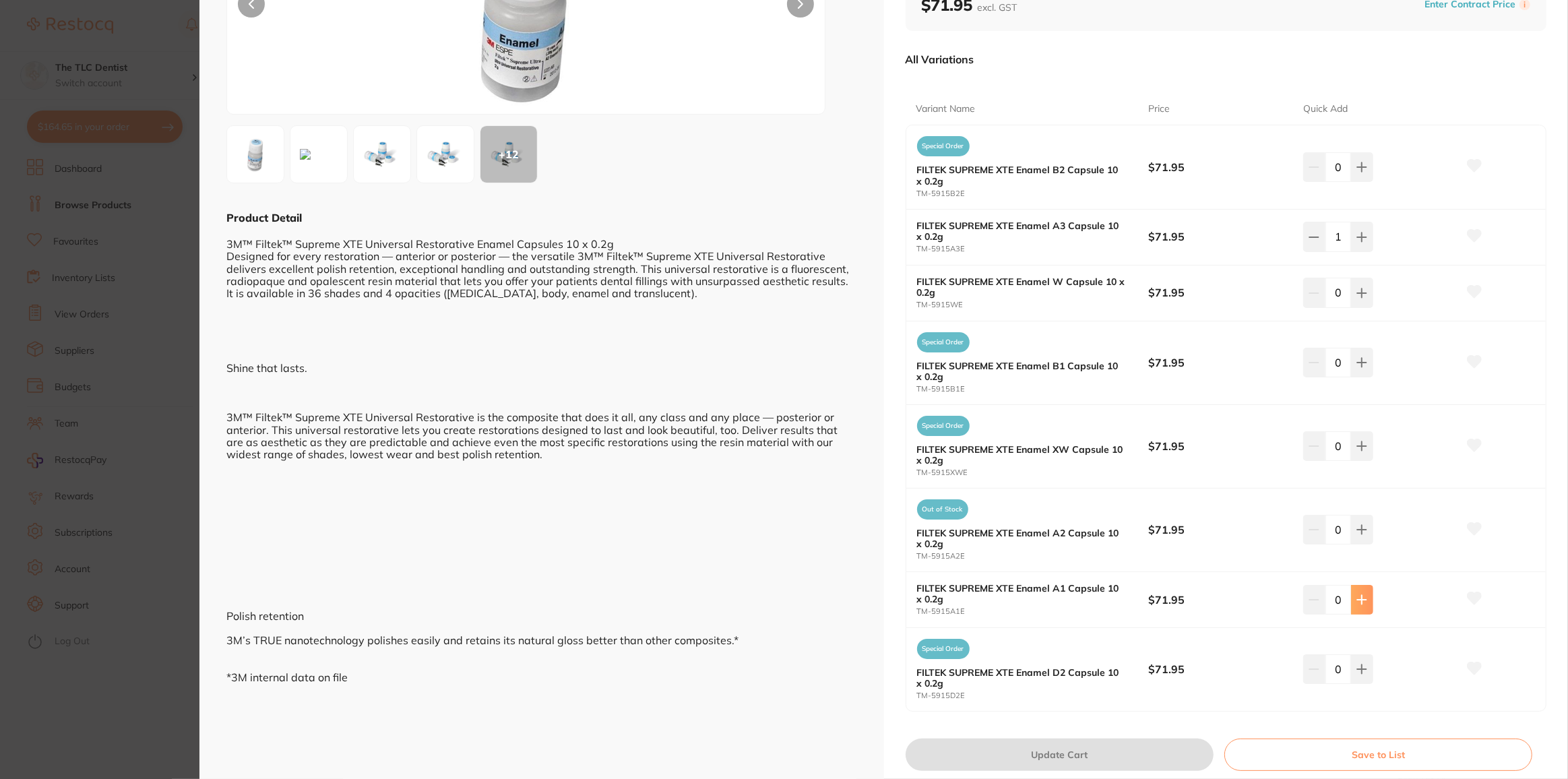
click at [1363, 173] on icon at bounding box center [1362, 167] width 11 height 11
type input "1"
click at [1138, 750] on button "Update Cart" at bounding box center [1059, 755] width 308 height 32
checkbox input "false"
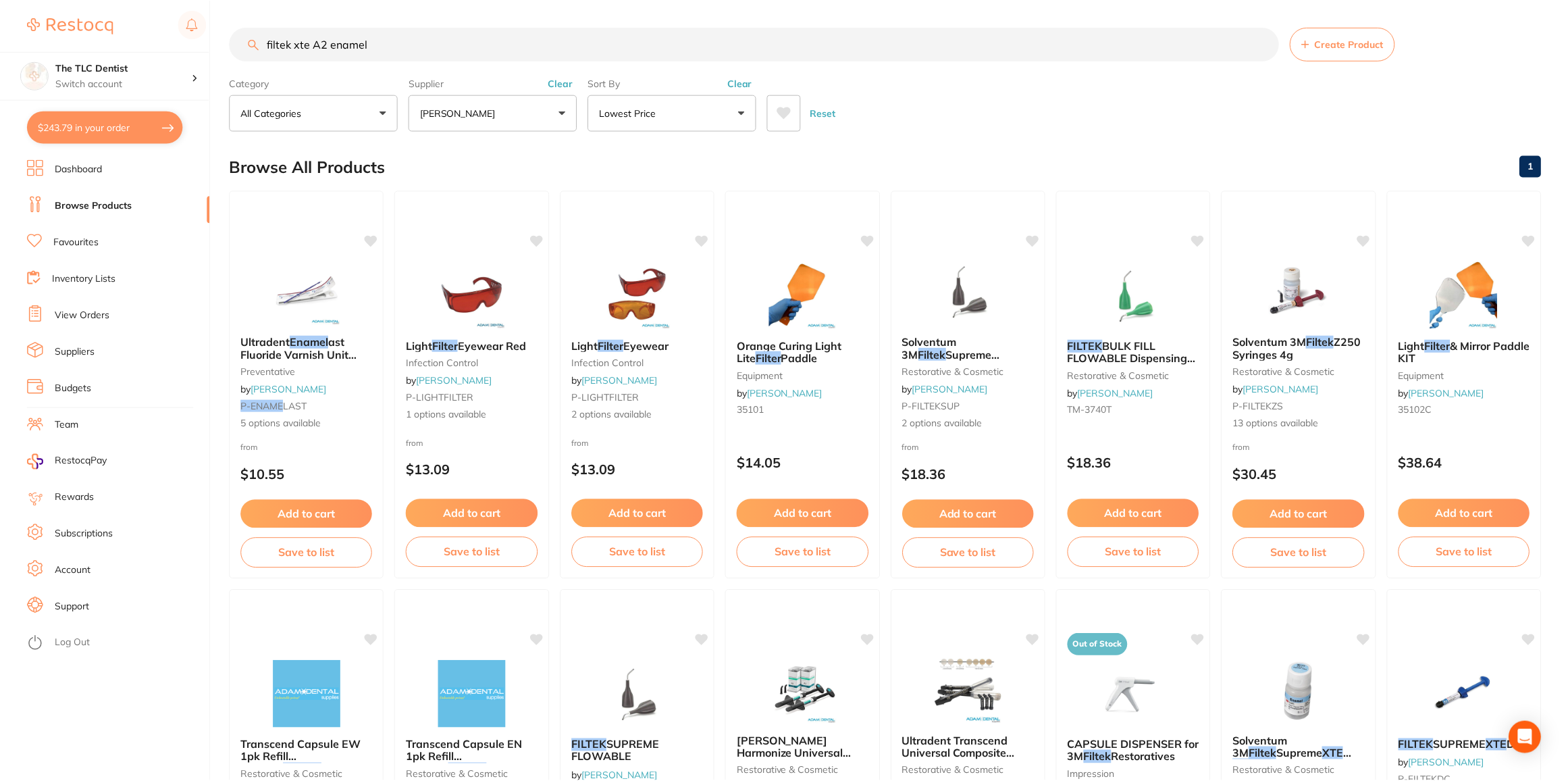
scroll to position [123, 0]
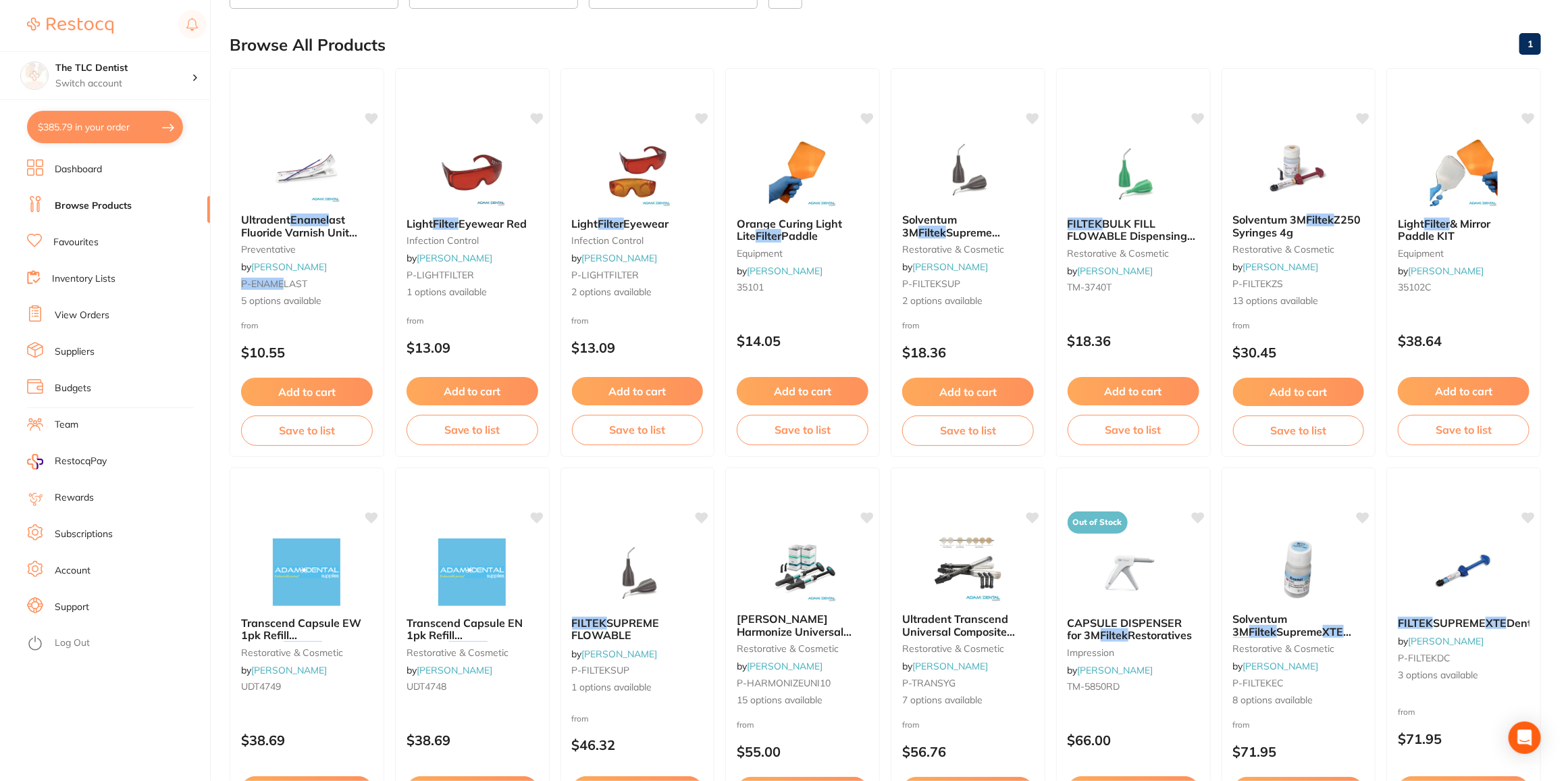
click at [104, 128] on button "$385.79 in your order" at bounding box center [104, 127] width 156 height 32
checkbox input "true"
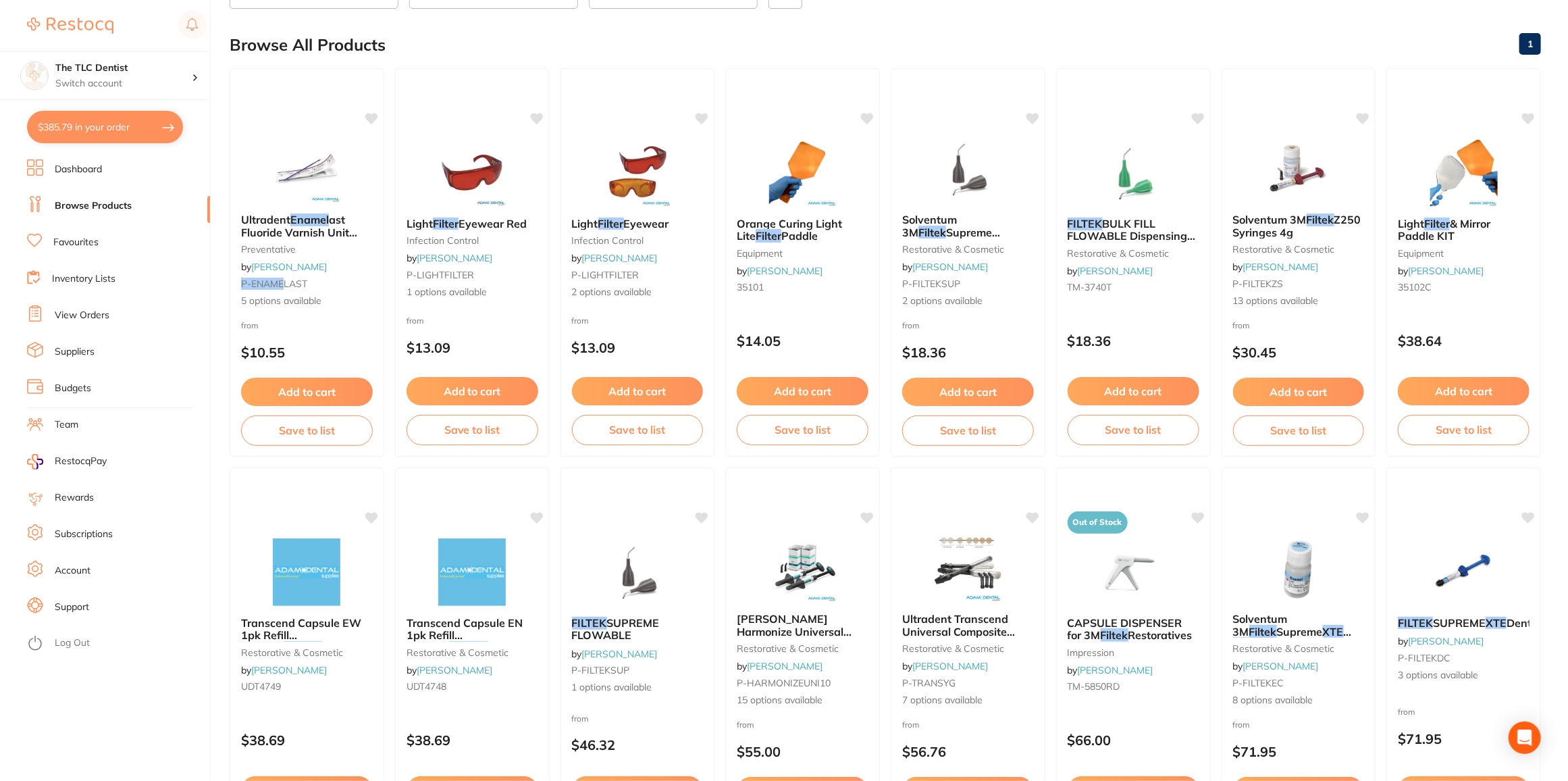
checkbox input "true"
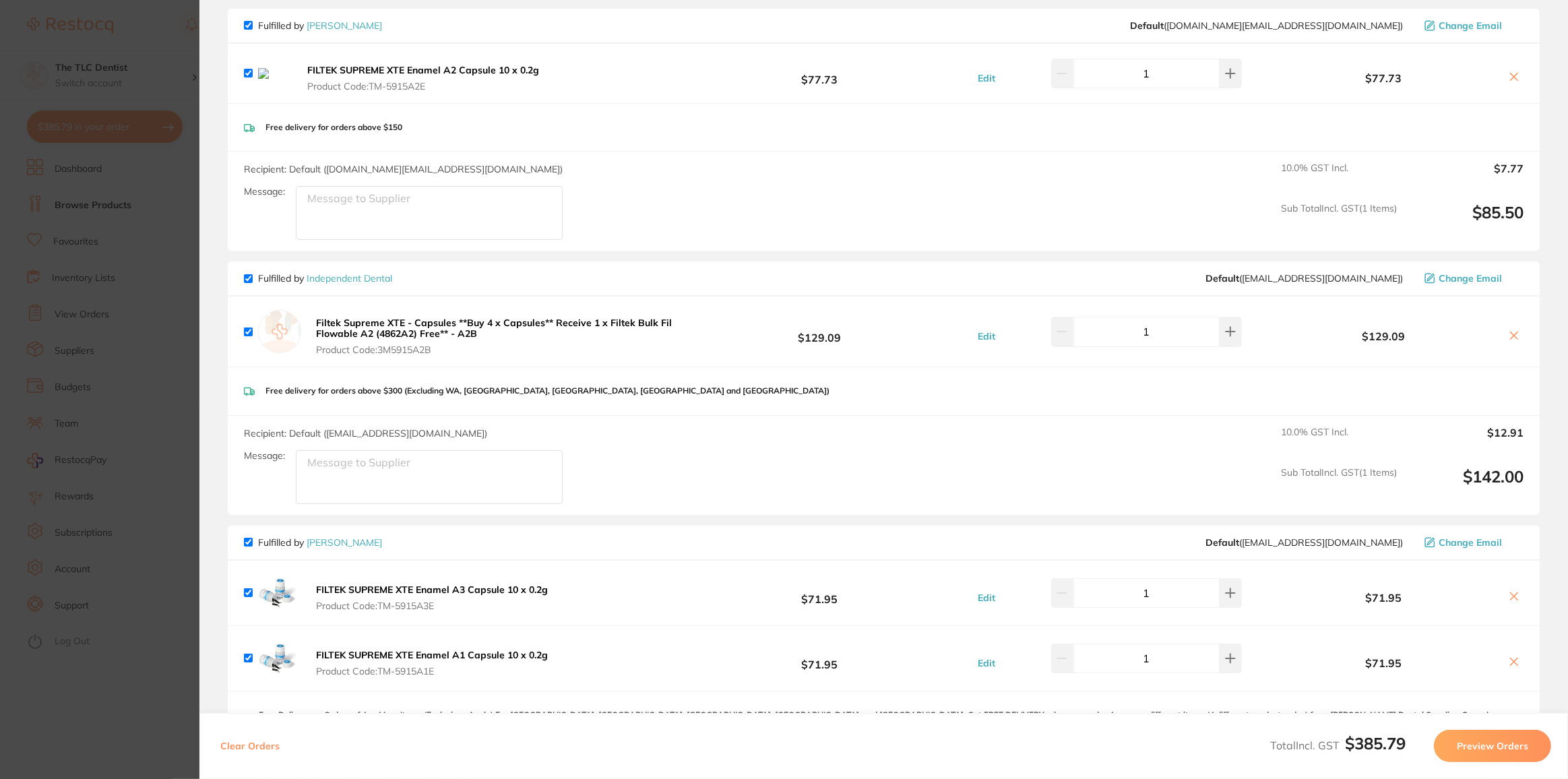
click at [490, 330] on b "Filtek Supreme XTE - Capsules **Buy 4 x Capsules** Receive 1 x Filtek Bulk Fil …" at bounding box center [494, 327] width 356 height 22
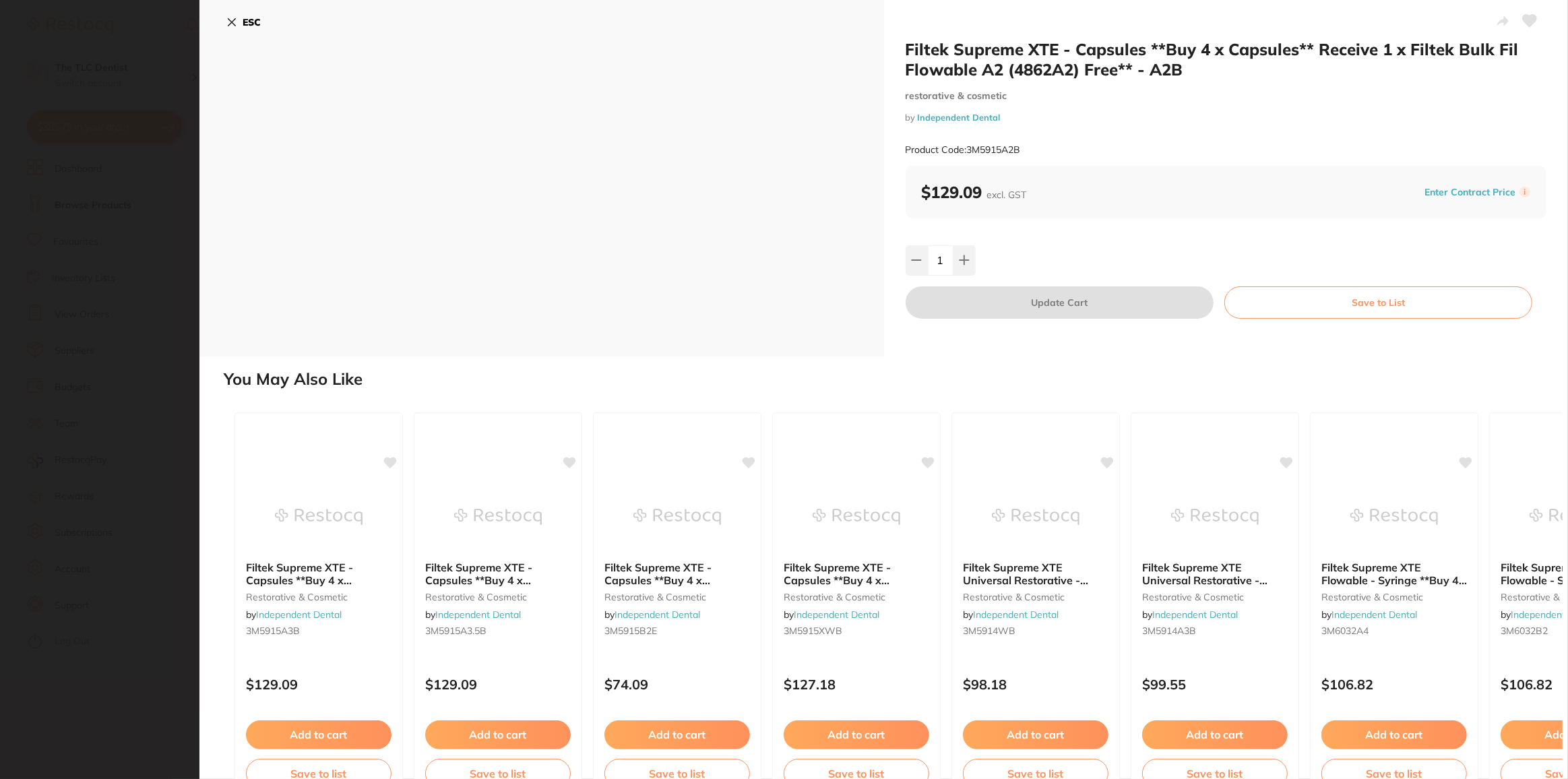
click at [235, 24] on icon at bounding box center [232, 22] width 11 height 11
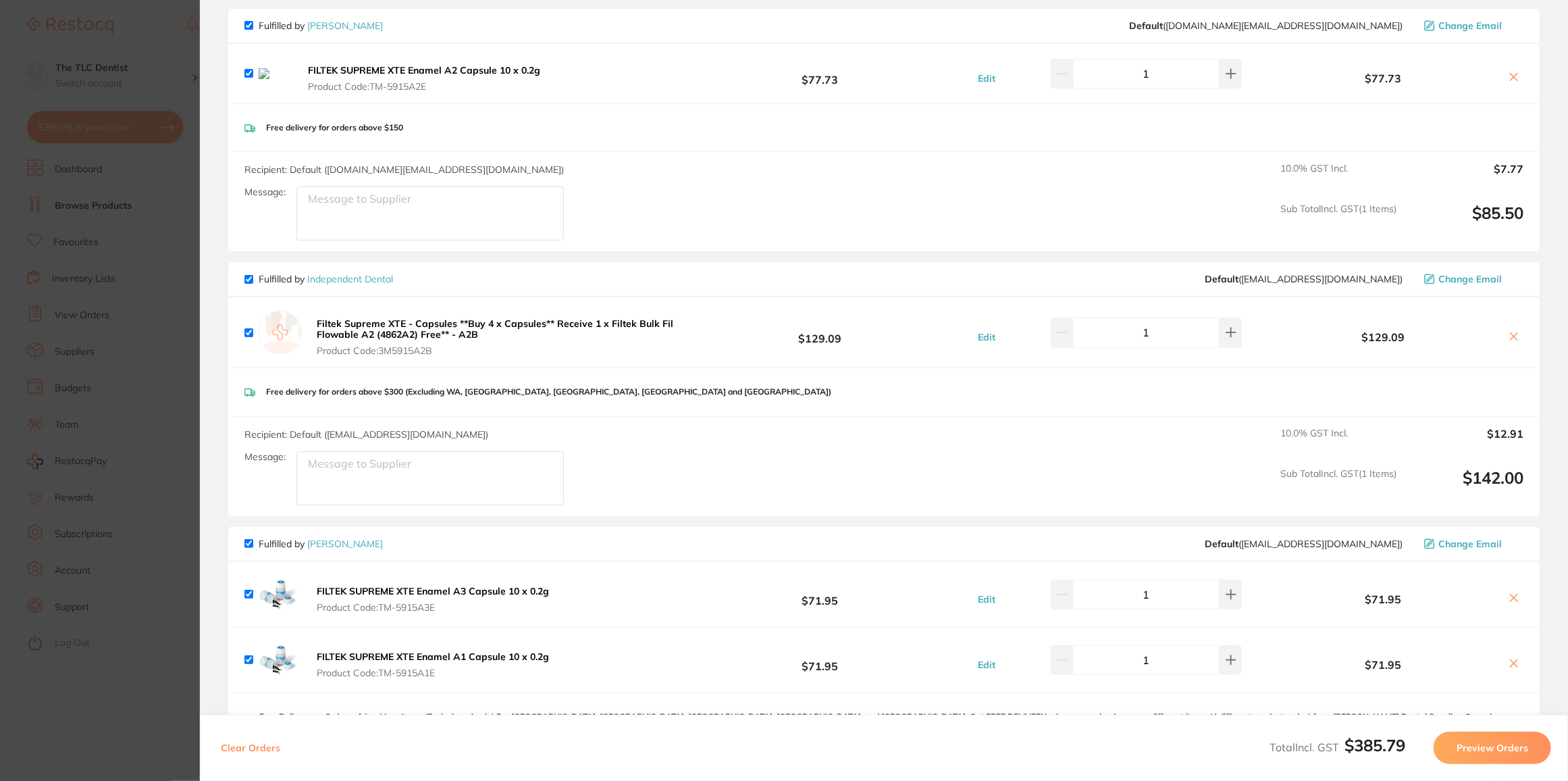
click at [244, 281] on input "checkbox" at bounding box center [249, 279] width 9 height 9
checkbox input "false"
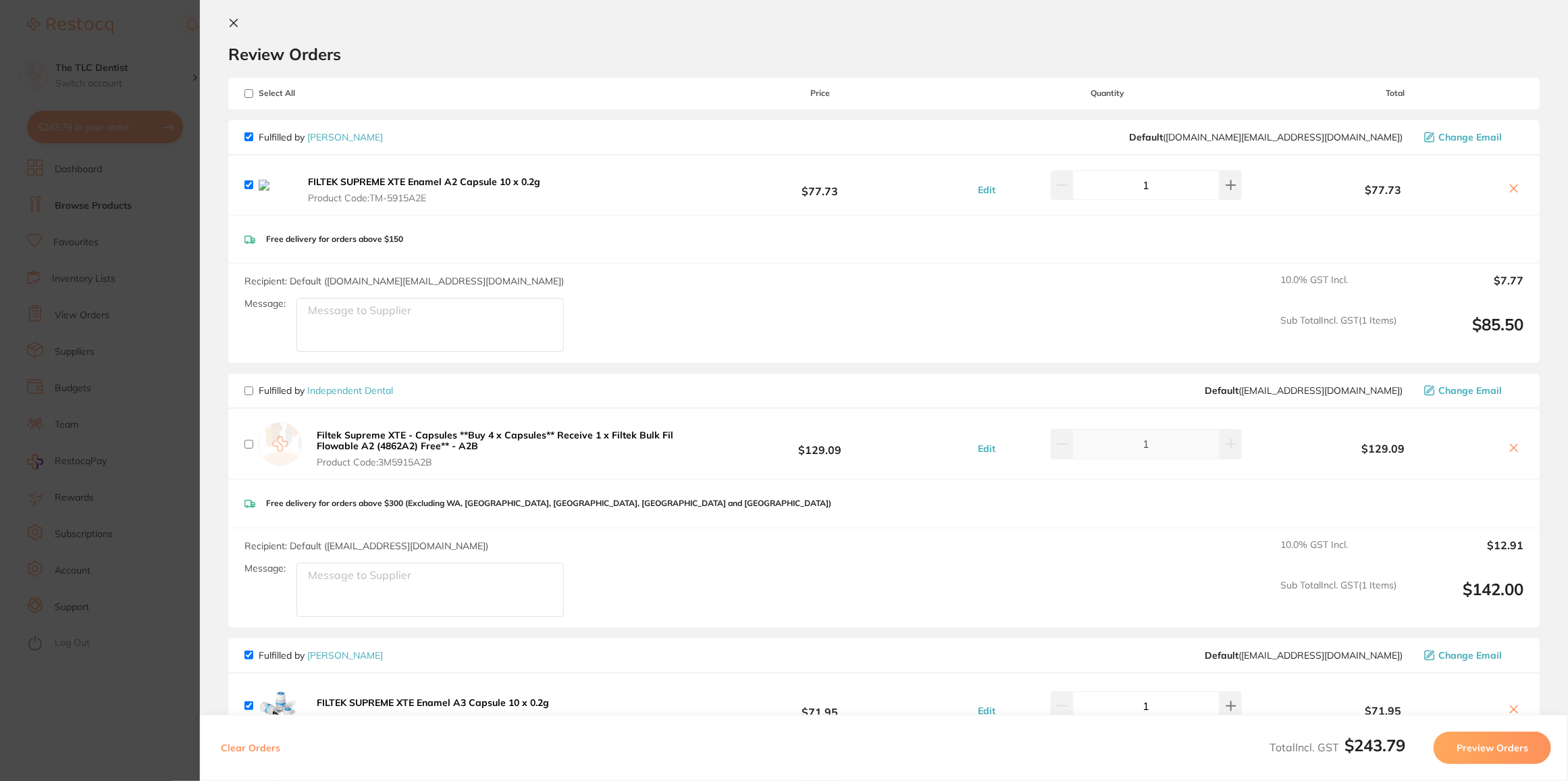
scroll to position [133, 0]
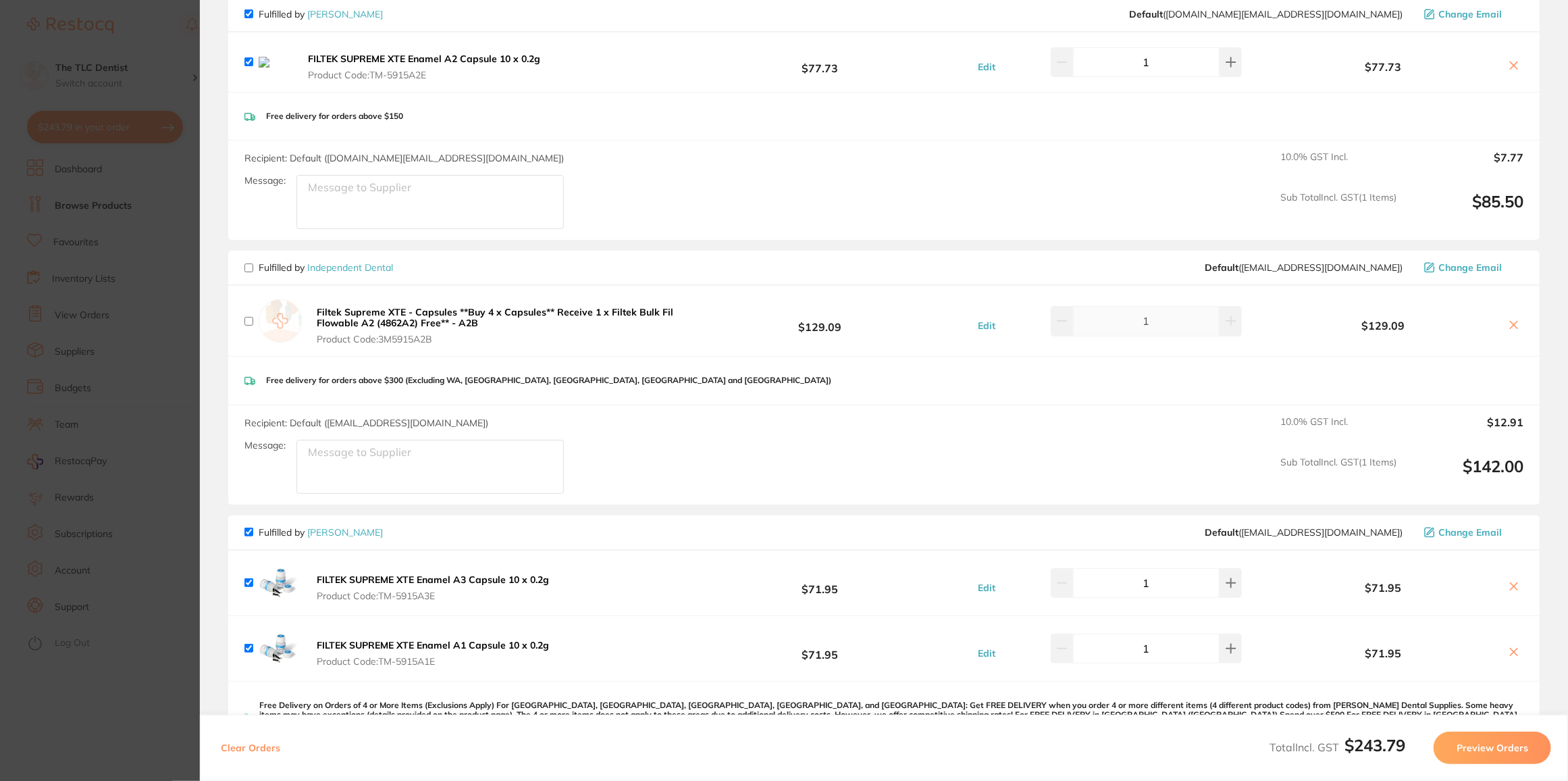
drag, startPoint x: 678, startPoint y: 495, endPoint x: 625, endPoint y: 511, distance: 55.4
click at [625, 511] on div "Fulfilled by [PERSON_NAME] Default ( [DOMAIN_NAME][EMAIL_ADDRESS][DOMAIN_NAME] …" at bounding box center [884, 422] width 1311 height 851
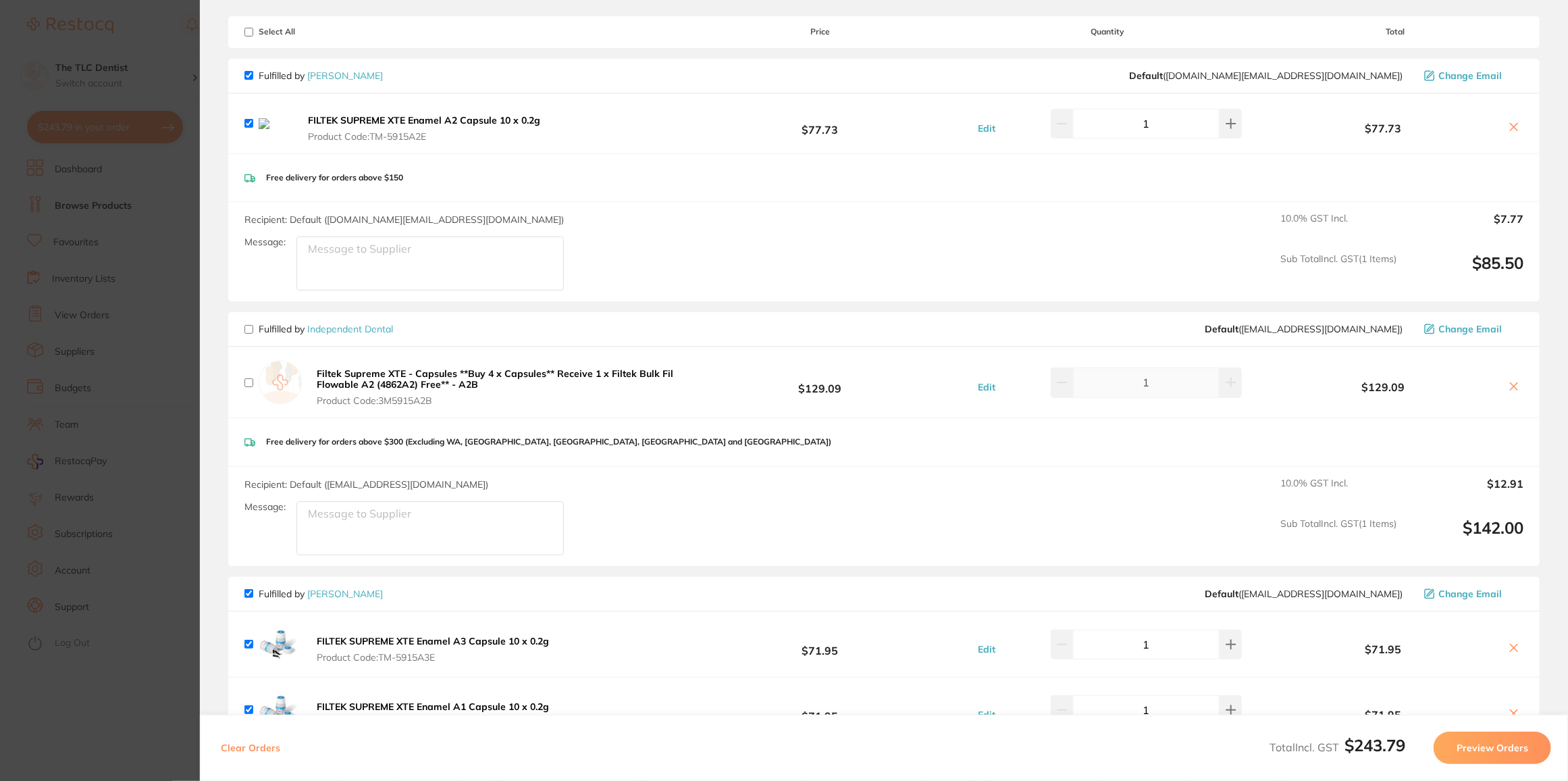
scroll to position [0, 0]
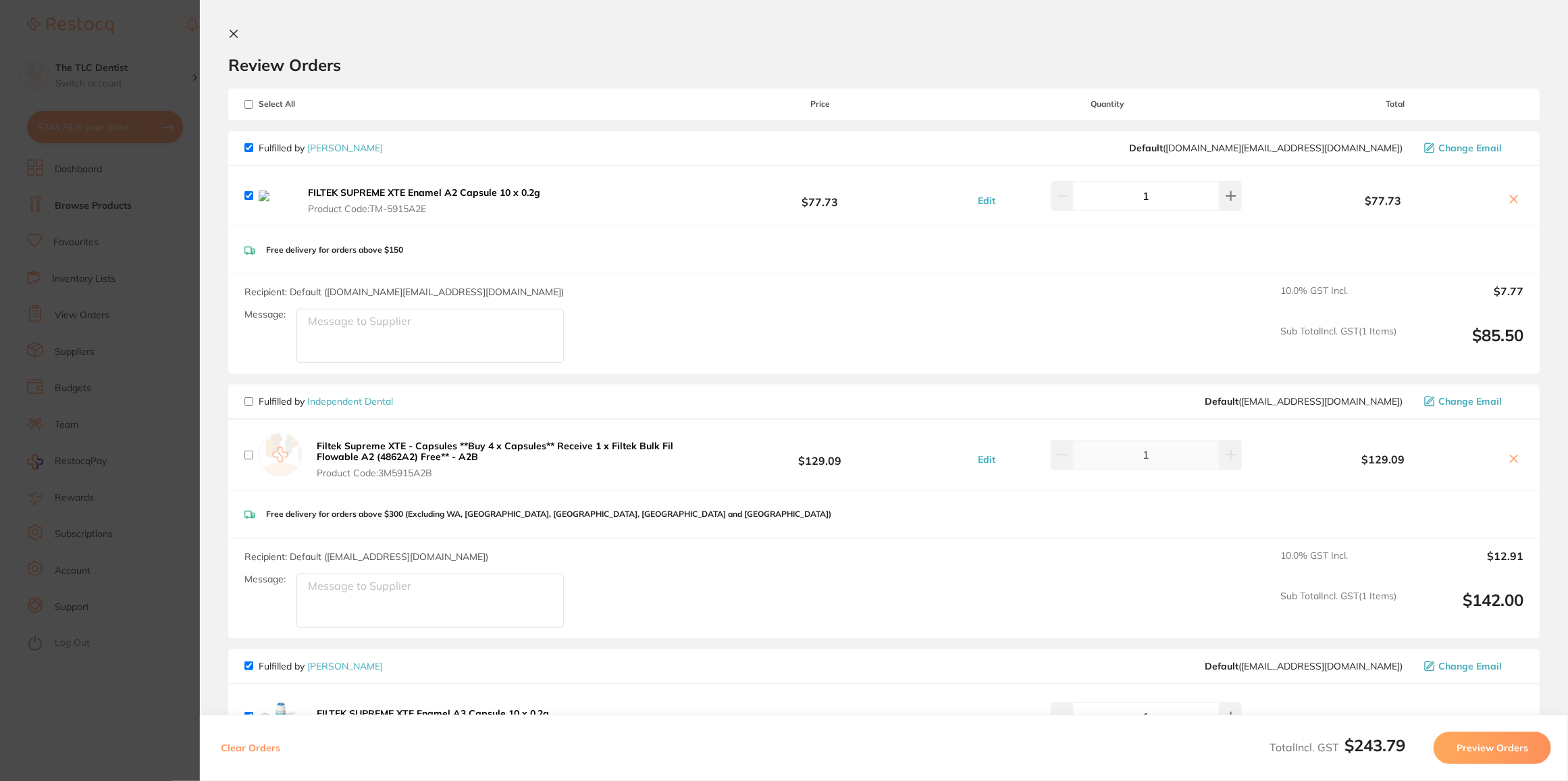
click at [248, 148] on input "checkbox" at bounding box center [249, 148] width 9 height 9
checkbox input "false"
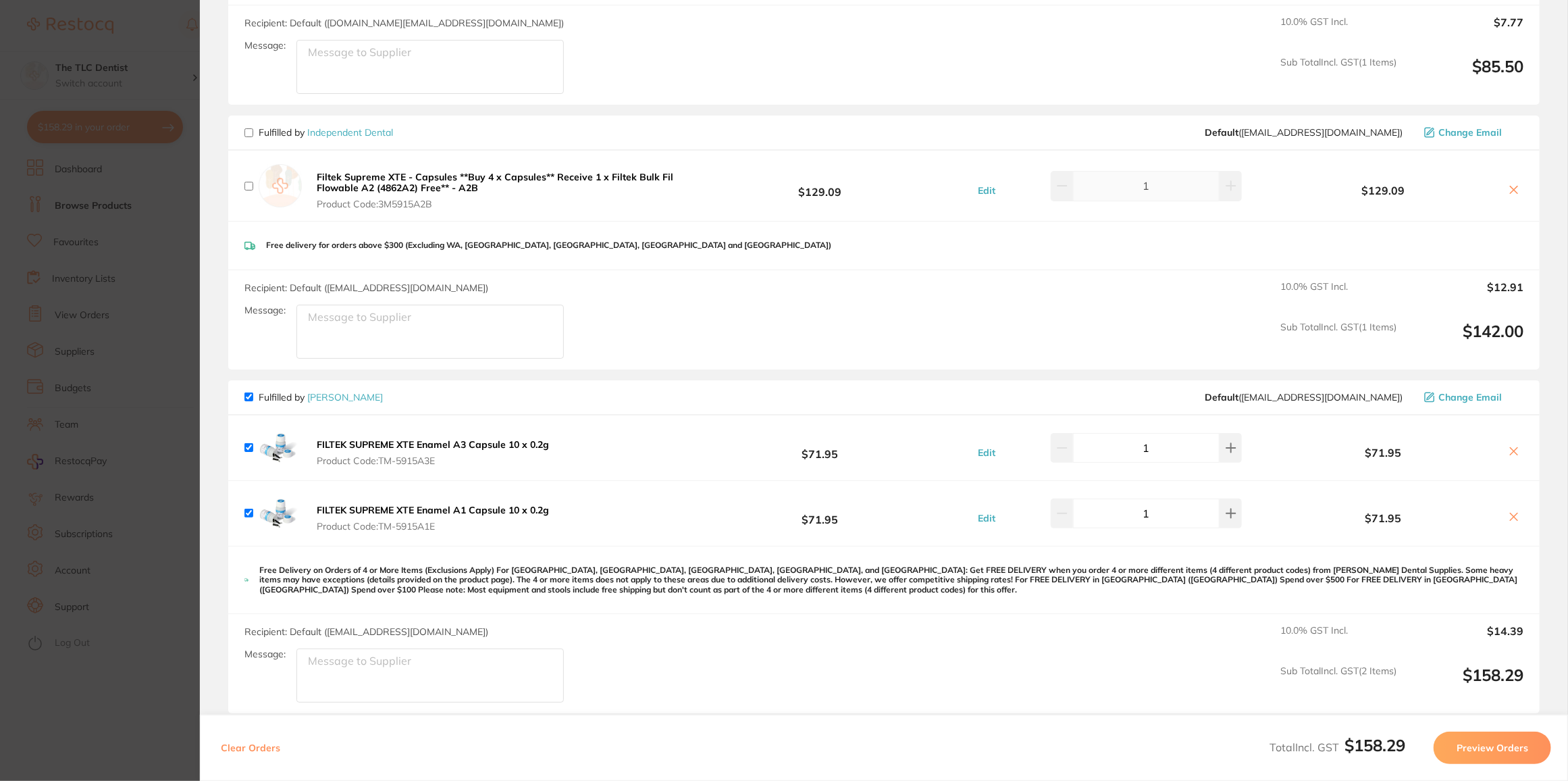
scroll to position [306, 0]
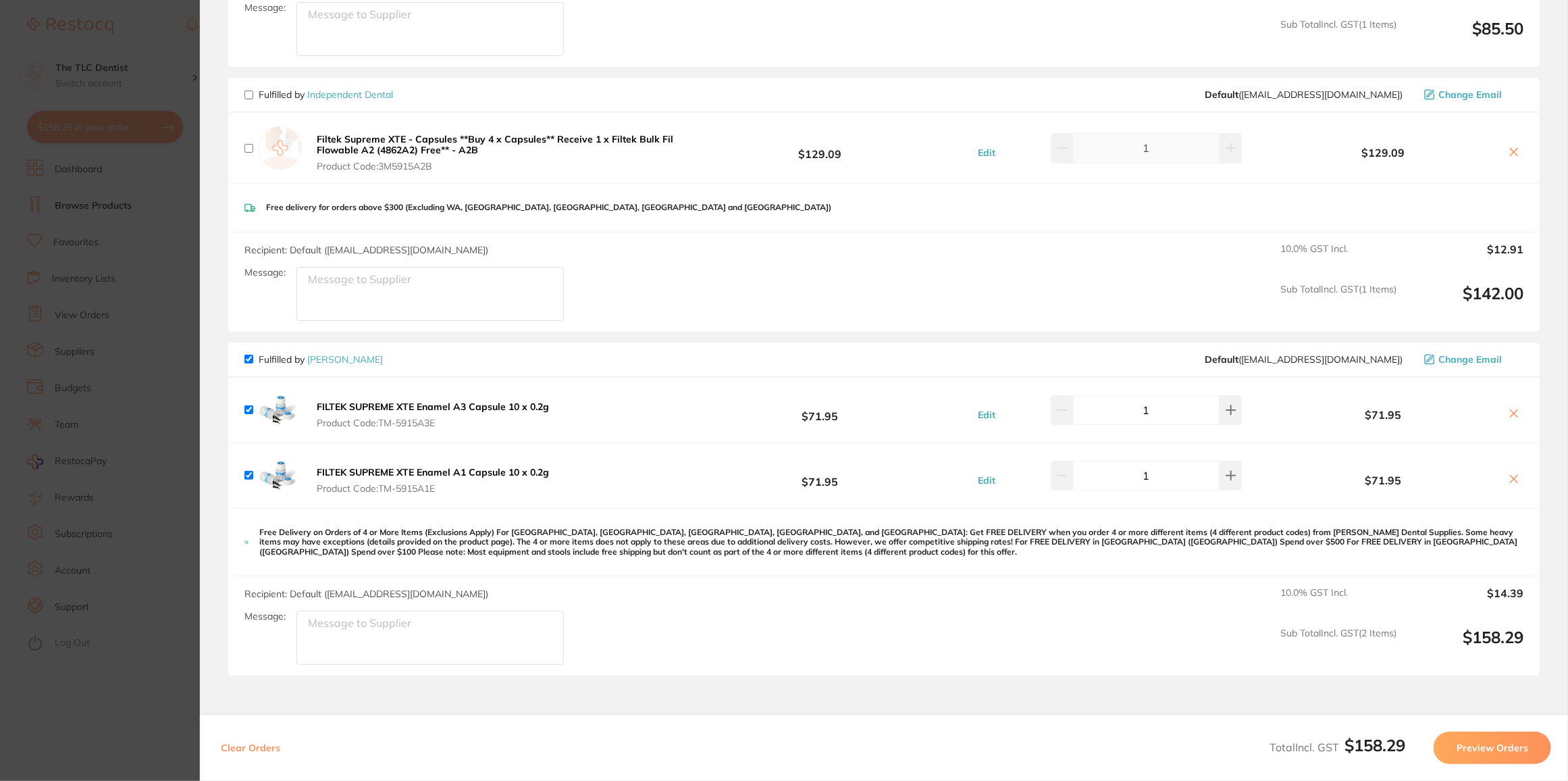
click at [1488, 749] on button "Preview Orders" at bounding box center [1492, 748] width 117 height 32
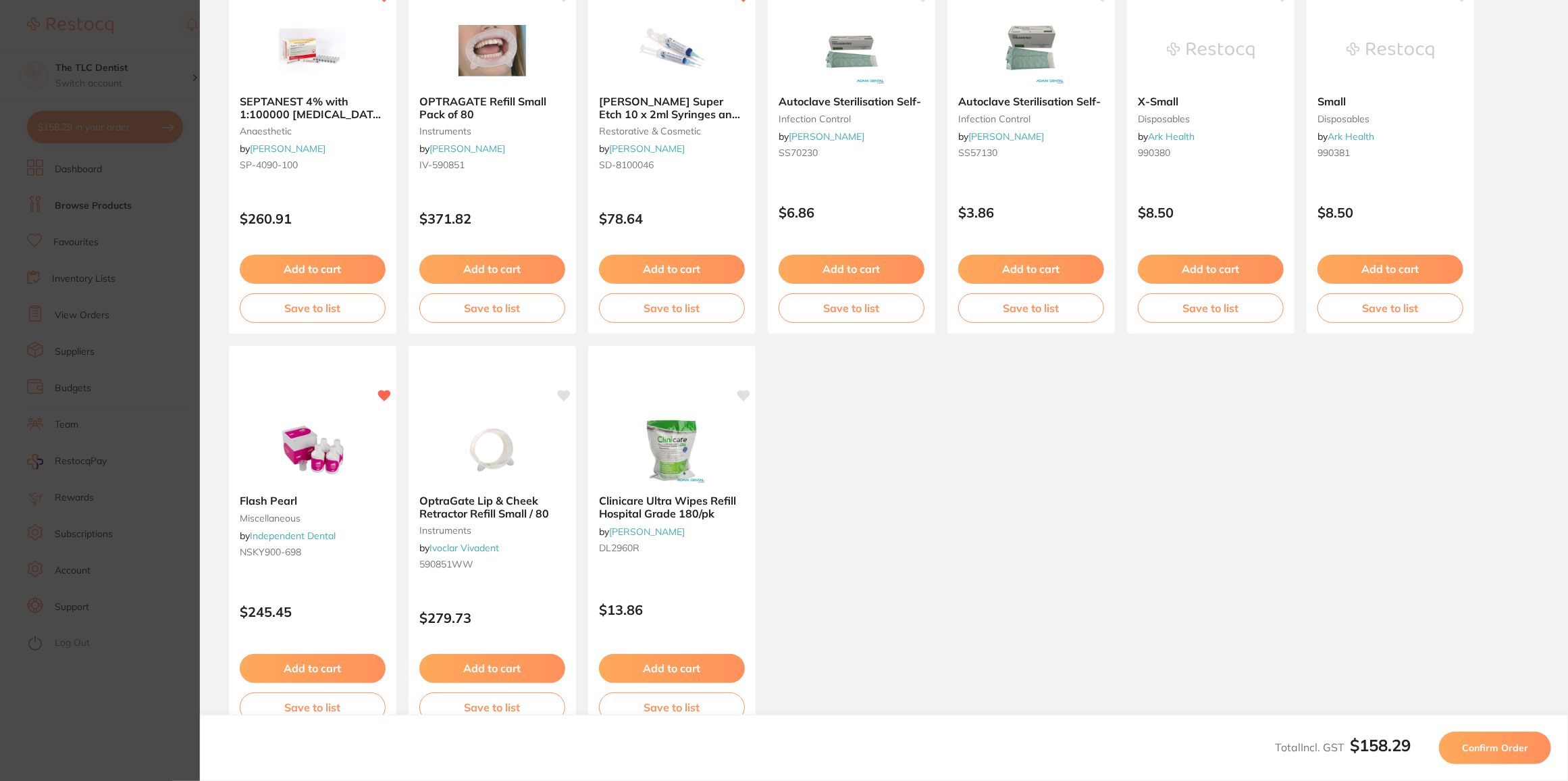
scroll to position [217, 0]
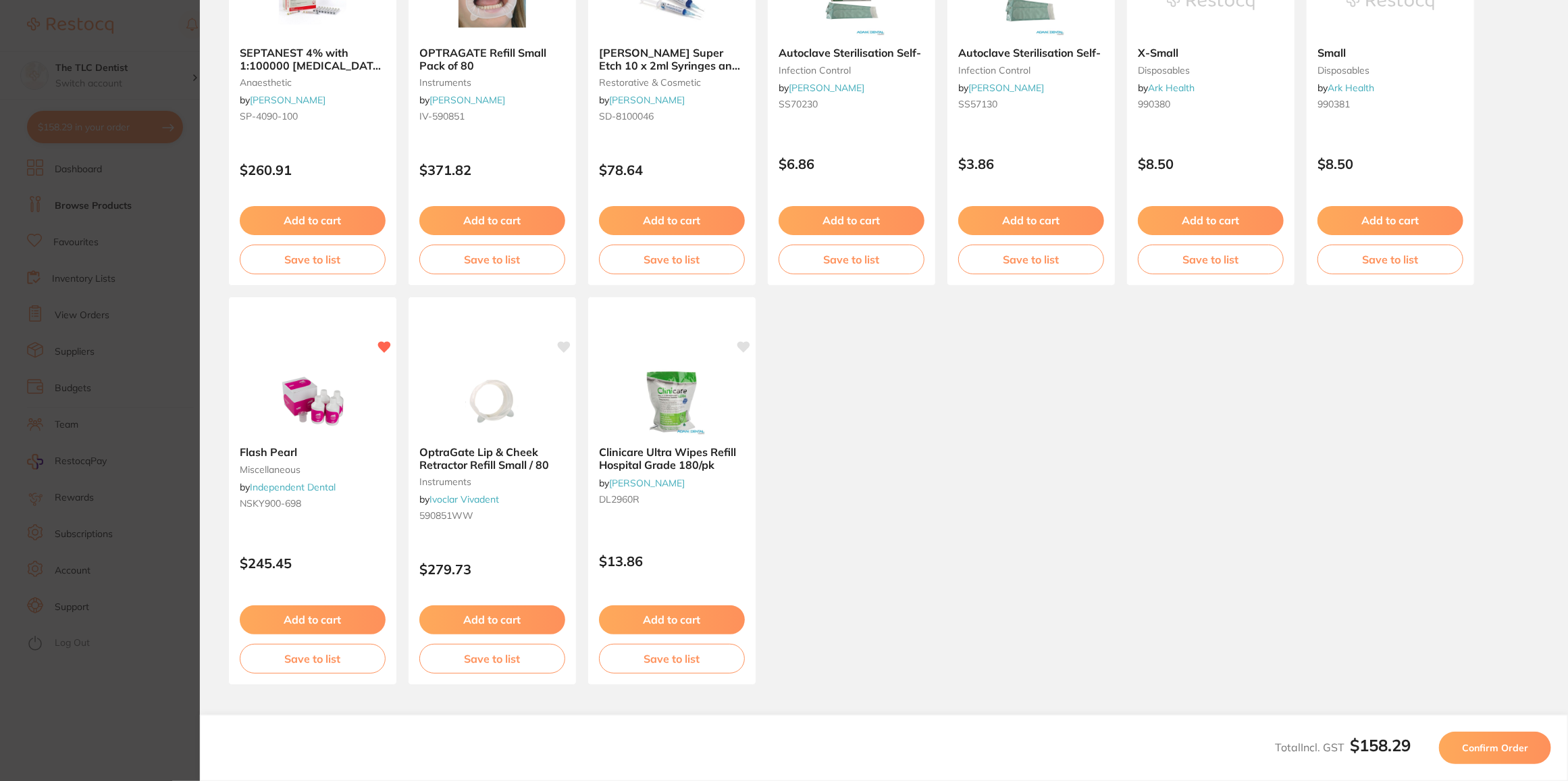
click at [1495, 741] on span "Confirm Order" at bounding box center [1495, 747] width 66 height 12
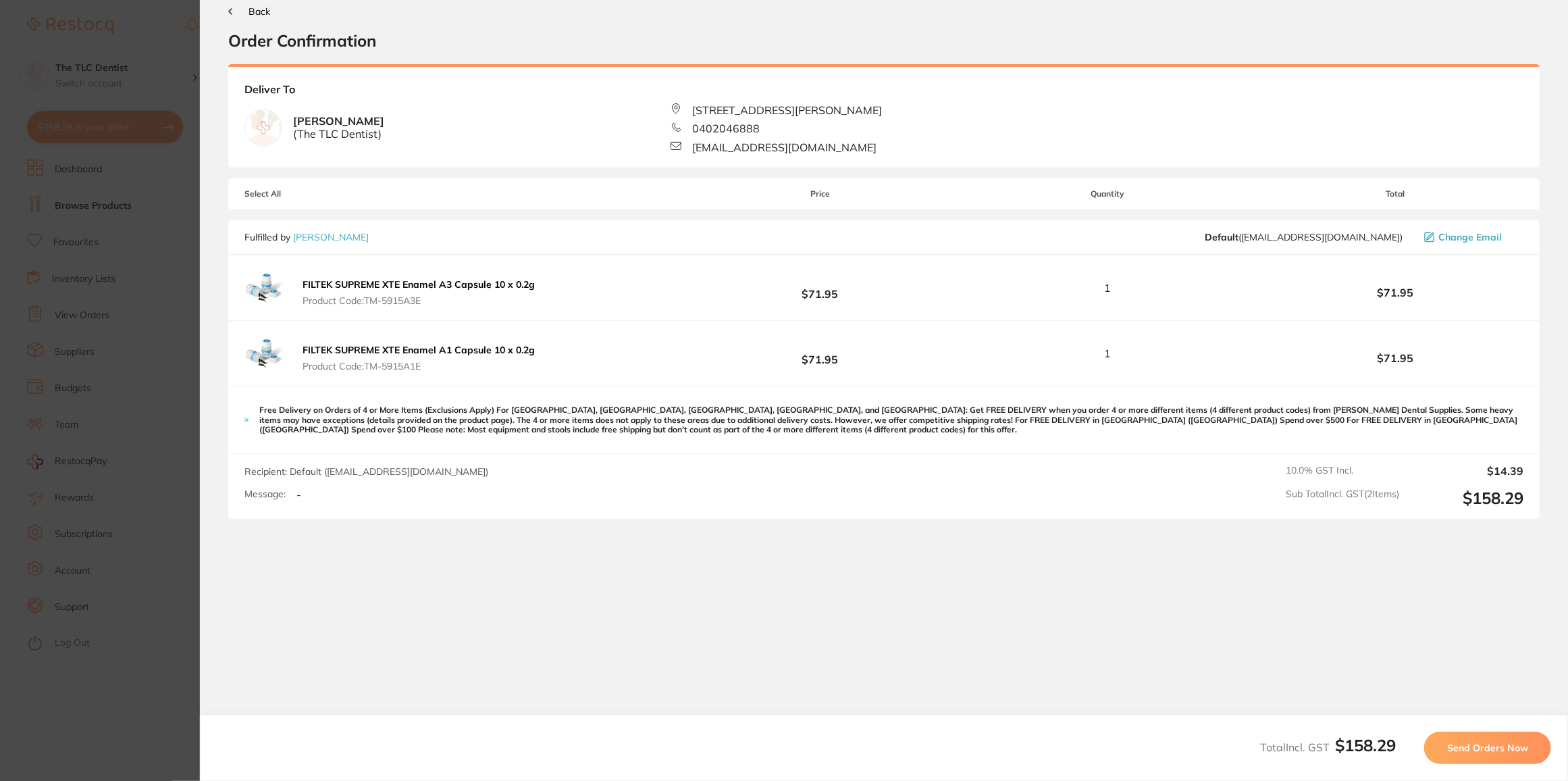
scroll to position [0, 0]
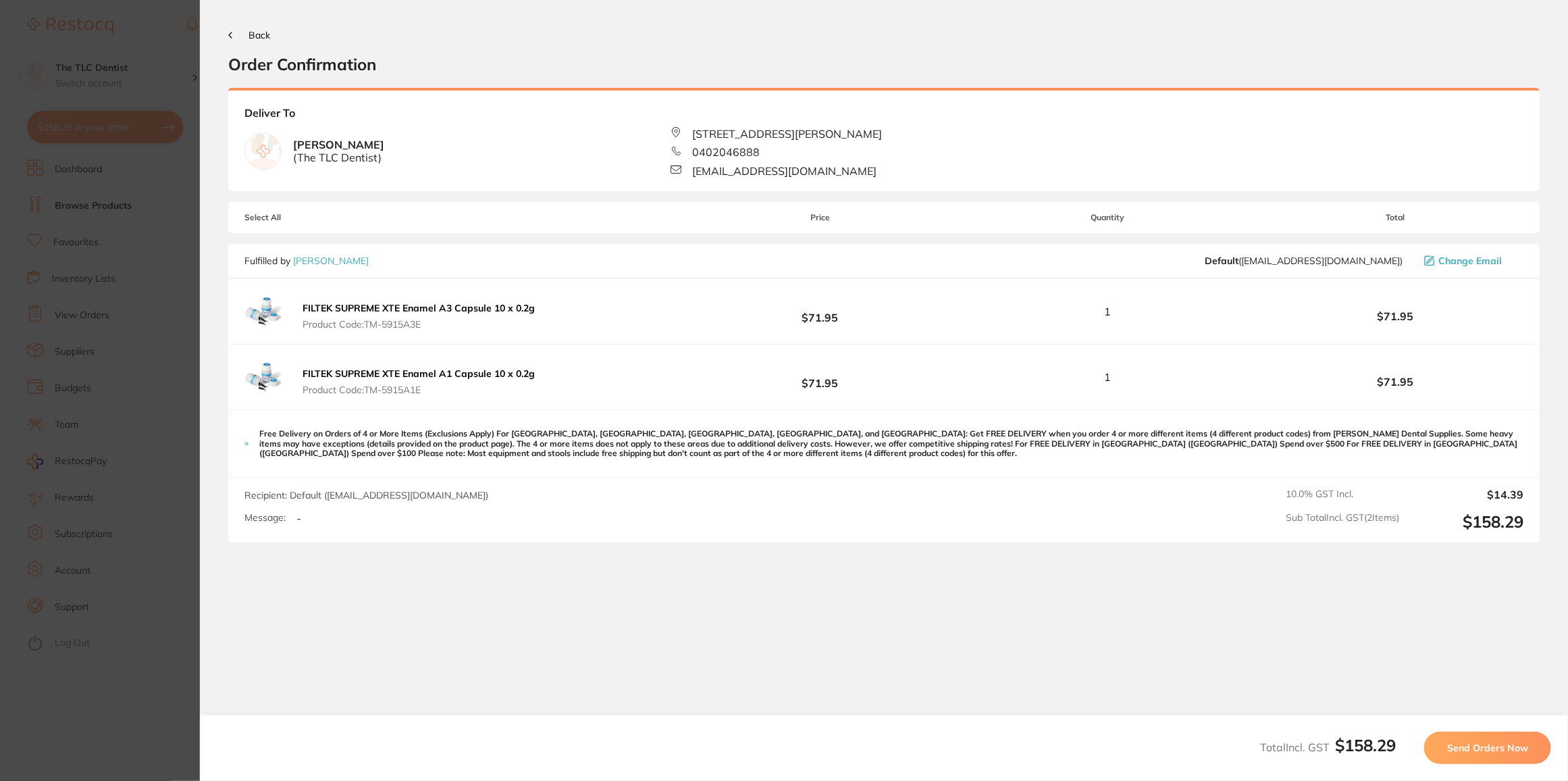
click at [1471, 763] on button "Send Orders Now" at bounding box center [1488, 748] width 127 height 32
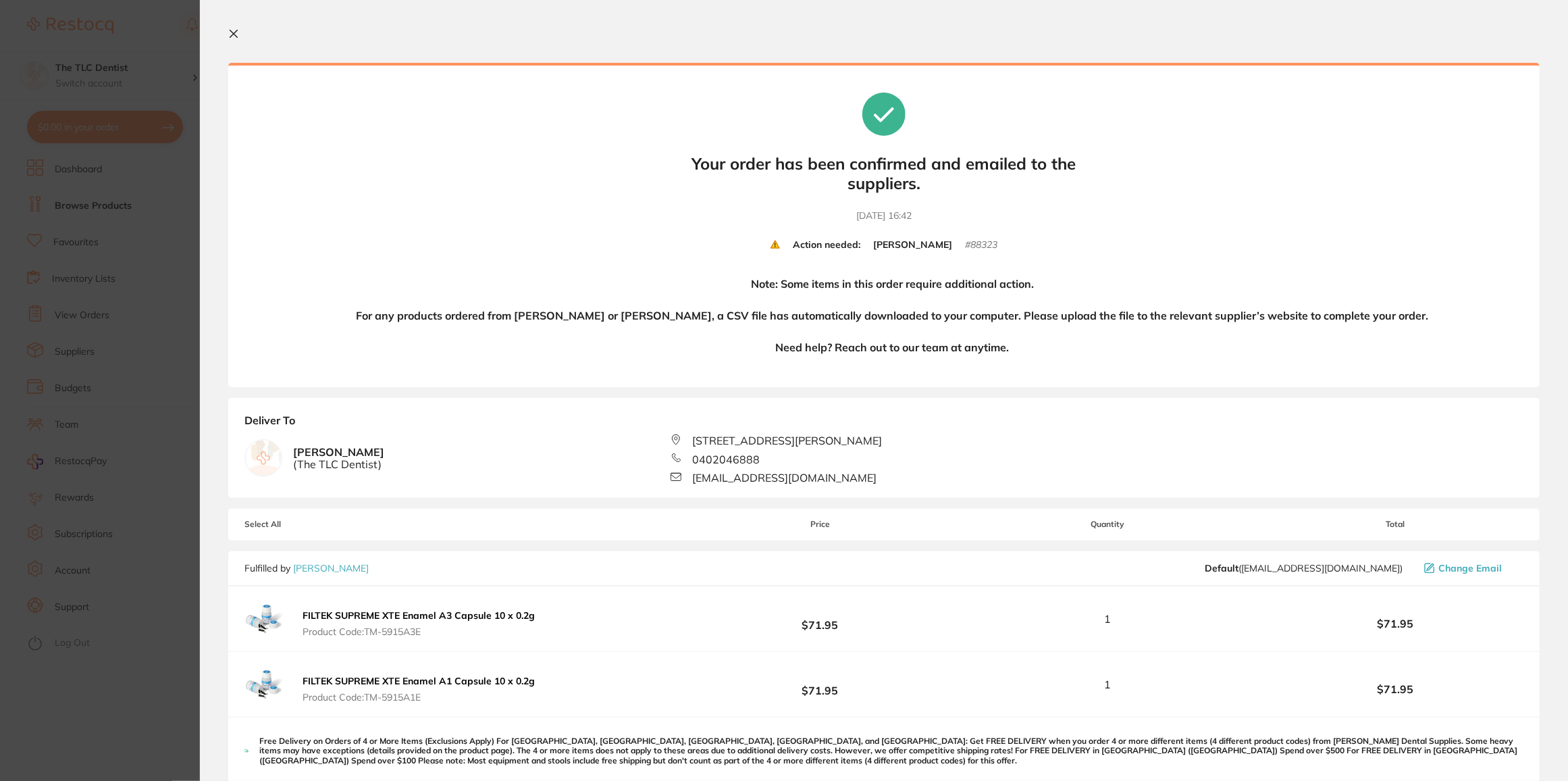
drag, startPoint x: 229, startPoint y: 31, endPoint x: 140, endPoint y: 142, distance: 142.3
click at [229, 31] on icon at bounding box center [233, 33] width 11 height 11
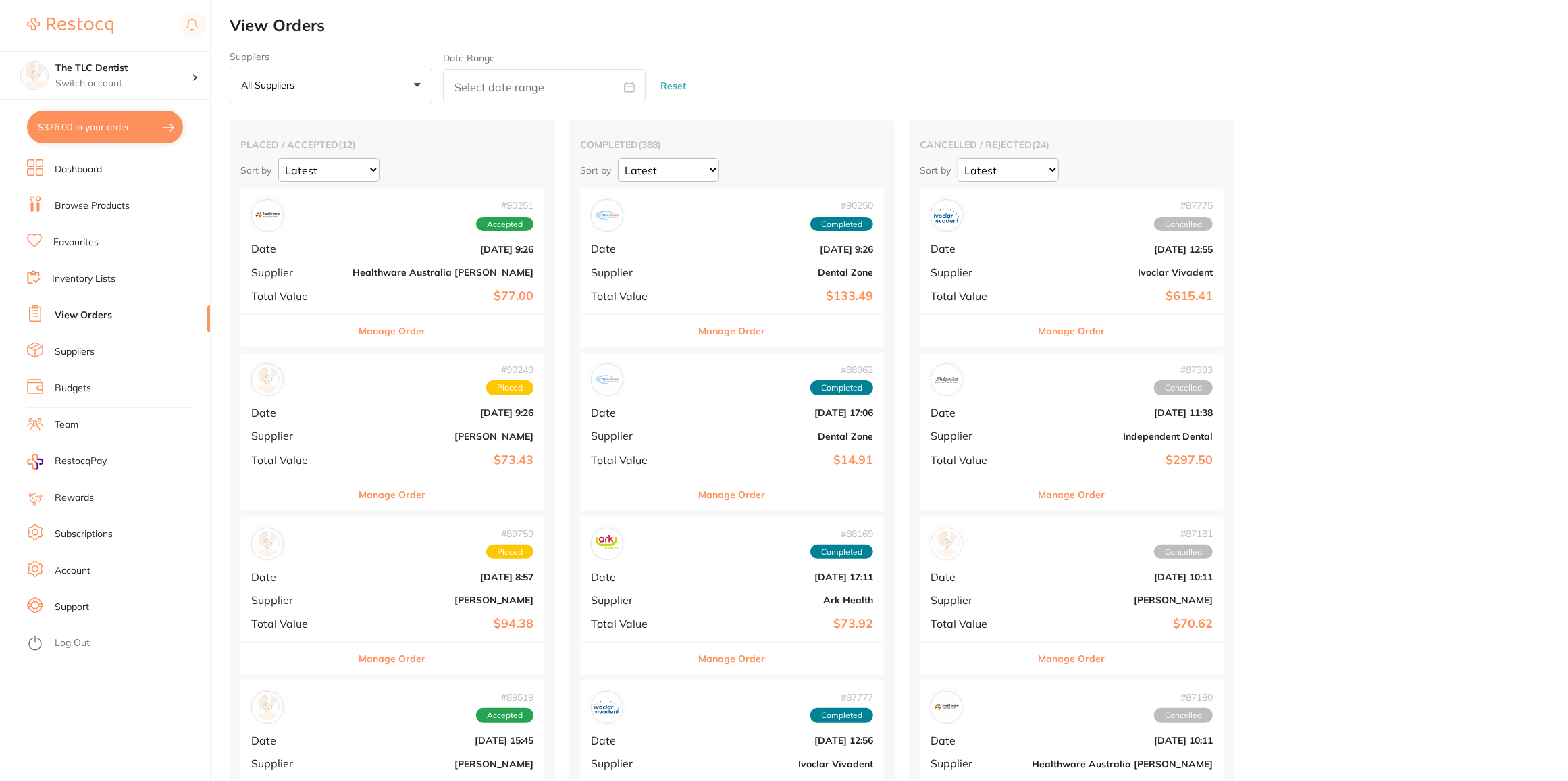
checkbox input "false"
